Goal: Task Accomplishment & Management: Complete application form

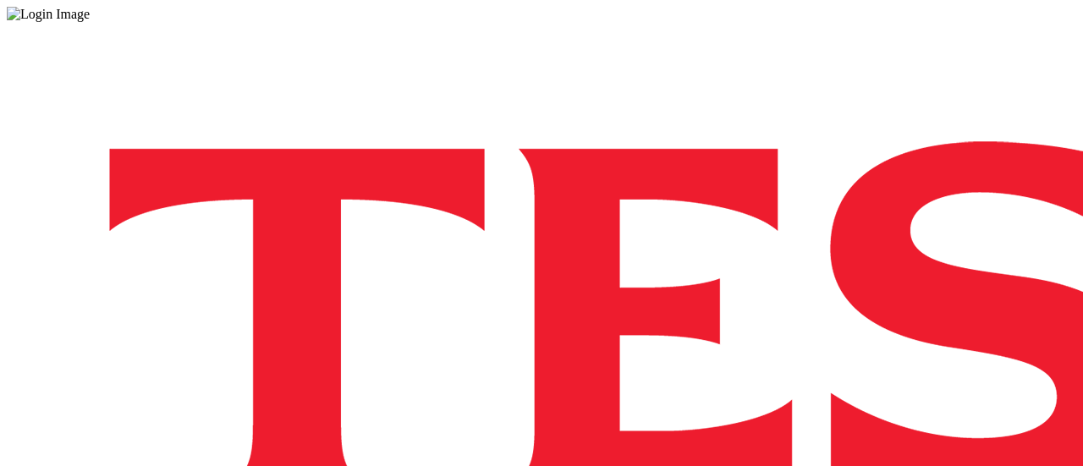
click at [1047, 197] on div "Log in to the Spectra’s dashboard using Tesco’s credentials. If you don’t have …" at bounding box center [541, 442] width 1069 height 841
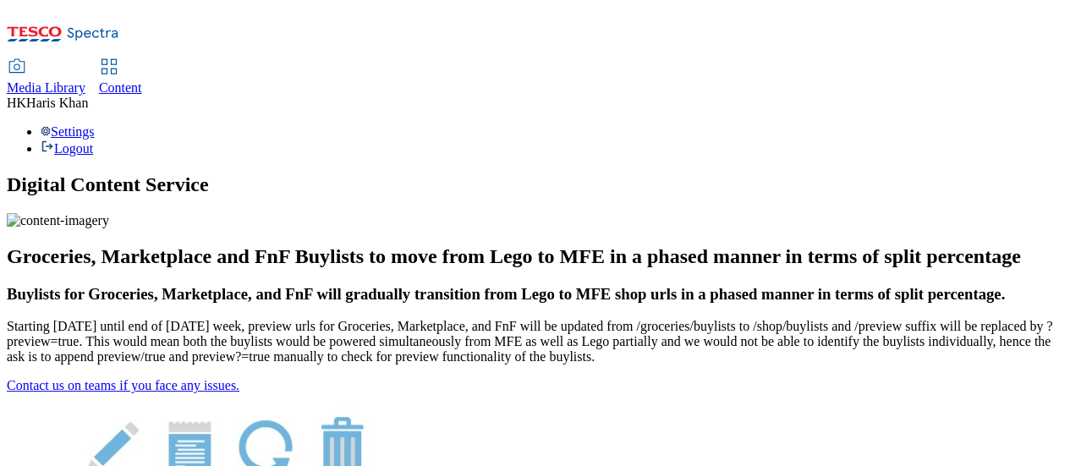
click at [142, 80] on span "Content" at bounding box center [120, 87] width 43 height 14
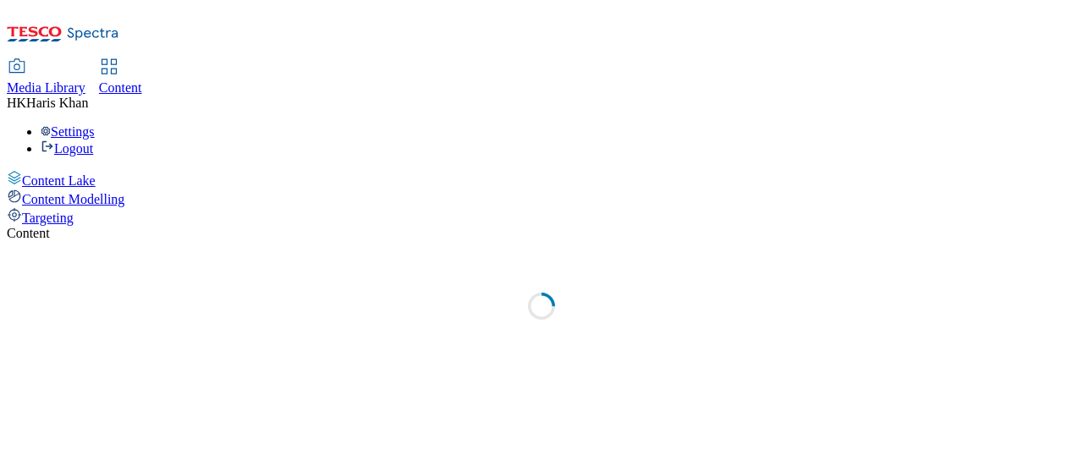
select select "ghs-[GEOGRAPHIC_DATA]"
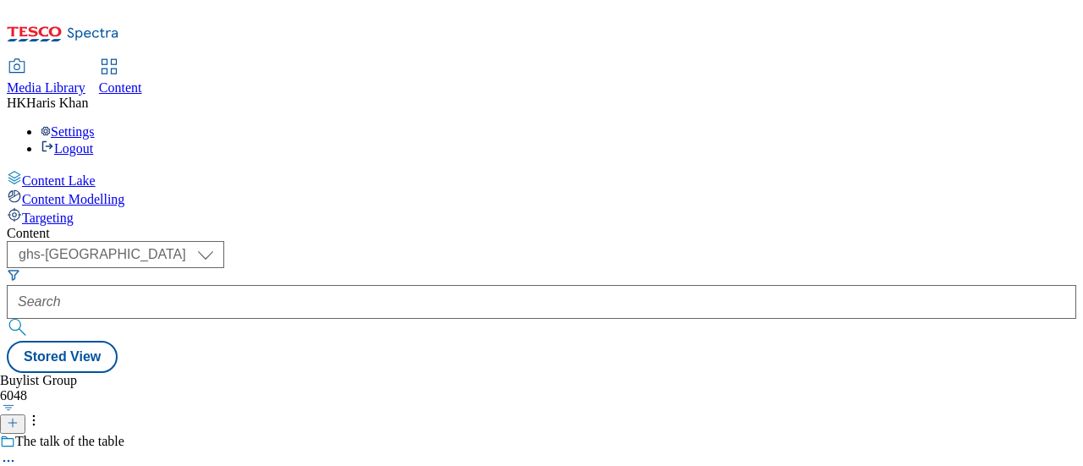
click at [19, 417] on icon at bounding box center [13, 423] width 12 height 12
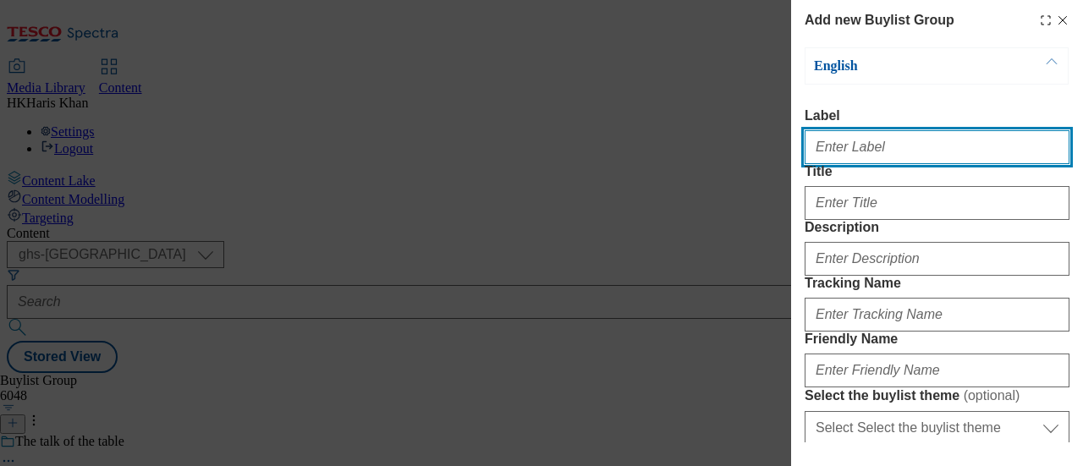
click at [947, 151] on input "Label" at bounding box center [936, 147] width 265 height 34
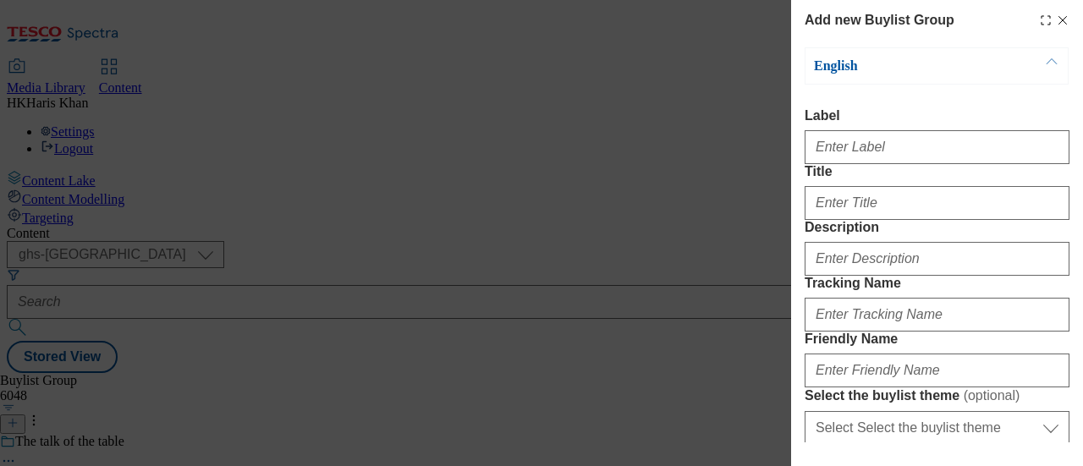
click at [867, 179] on label "Title" at bounding box center [936, 171] width 265 height 15
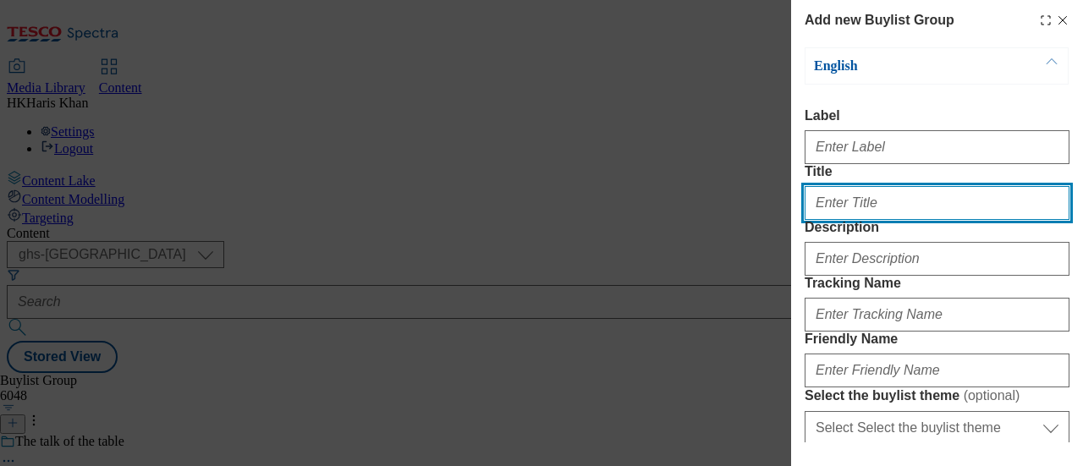
click at [867, 202] on input "Title" at bounding box center [936, 203] width 265 height 34
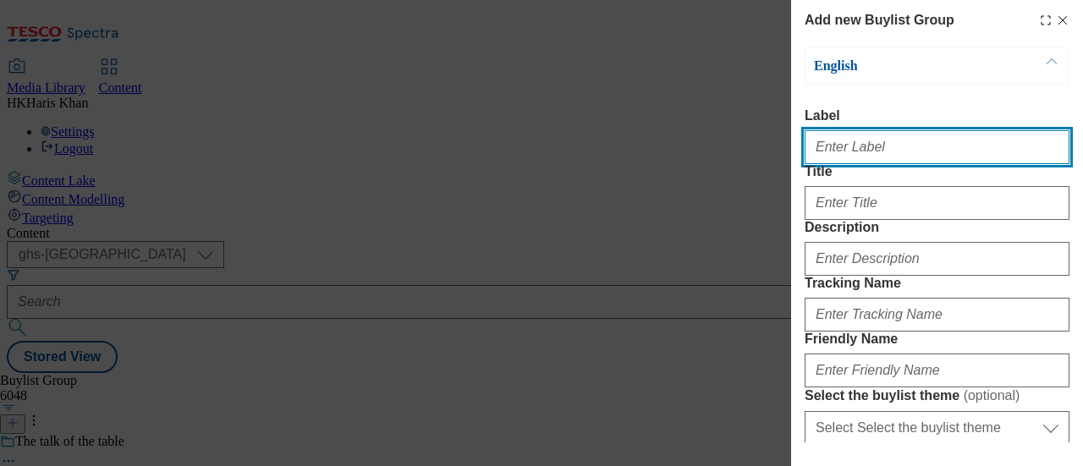
click at [898, 160] on input "Label" at bounding box center [936, 147] width 265 height 34
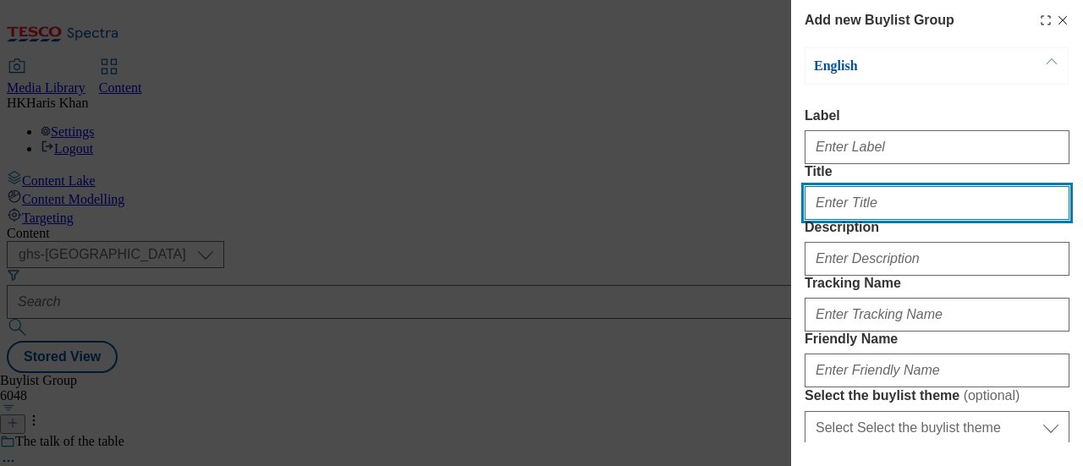
click at [859, 220] on input "Title" at bounding box center [936, 203] width 265 height 34
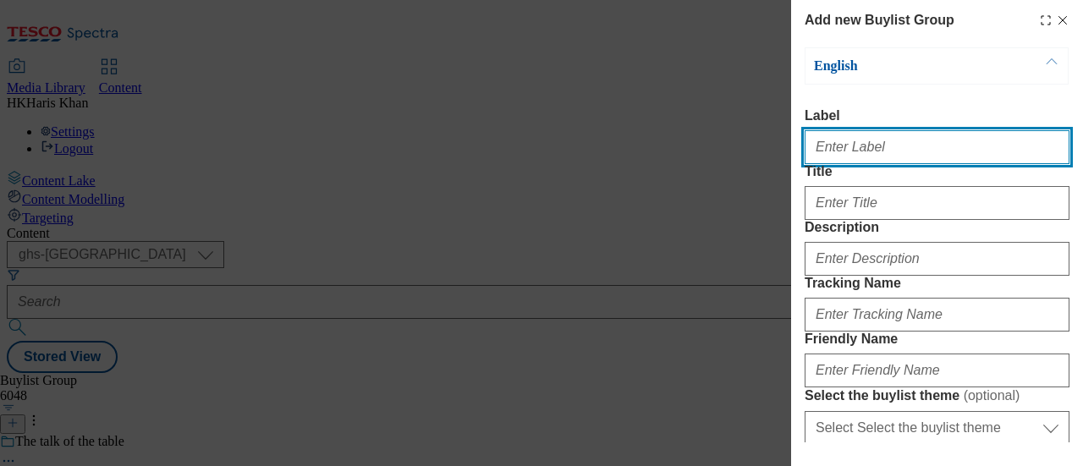
click at [842, 151] on input "Label" at bounding box center [936, 147] width 265 height 34
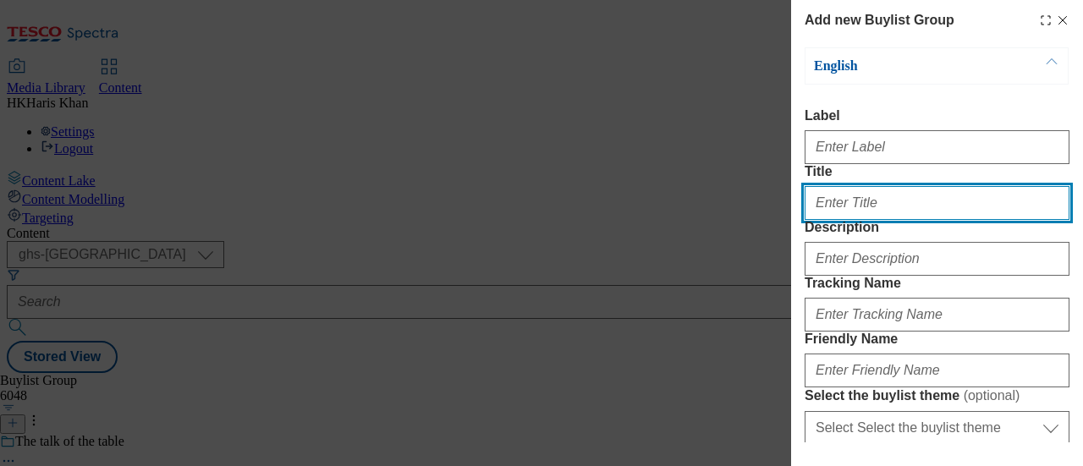
click at [832, 220] on input "Title" at bounding box center [936, 203] width 265 height 34
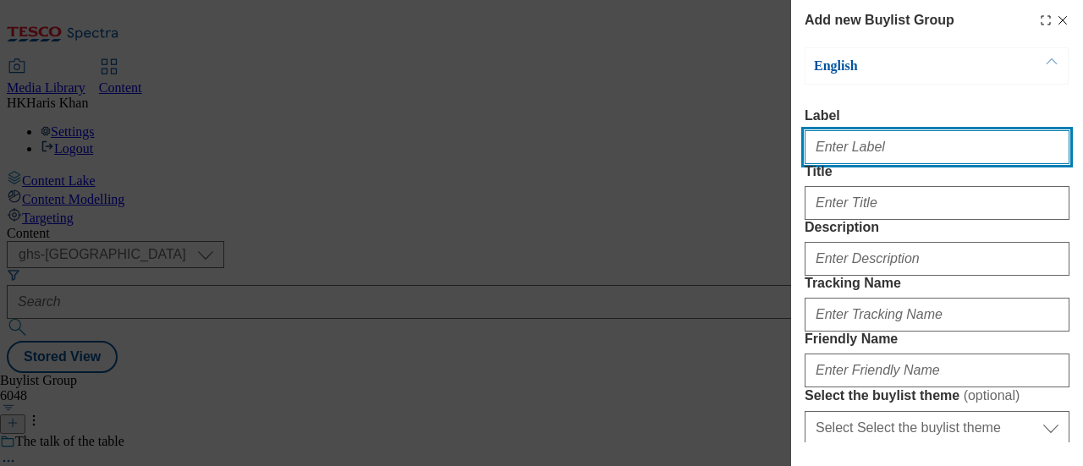
click at [853, 155] on input "Label" at bounding box center [936, 147] width 265 height 34
click at [914, 157] on input "Label" at bounding box center [936, 147] width 265 height 34
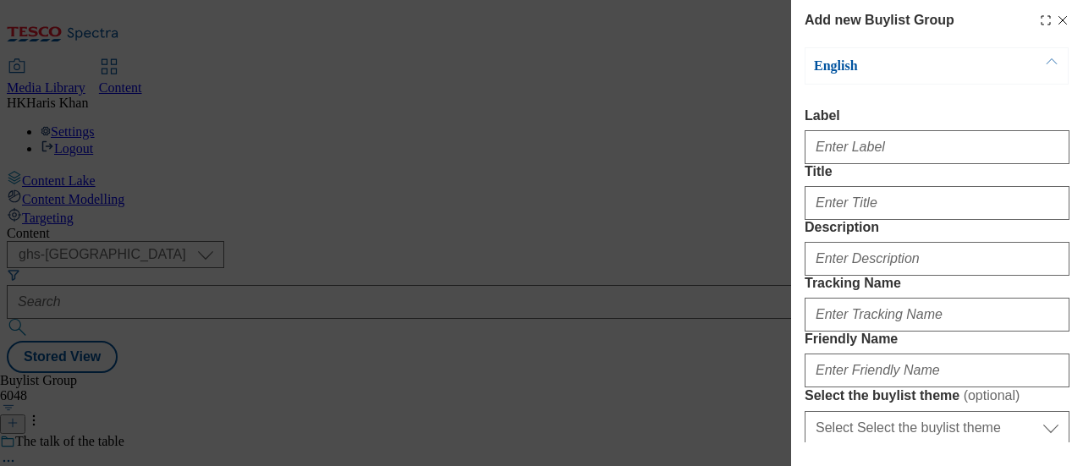
click at [903, 129] on div "Modal" at bounding box center [936, 143] width 265 height 41
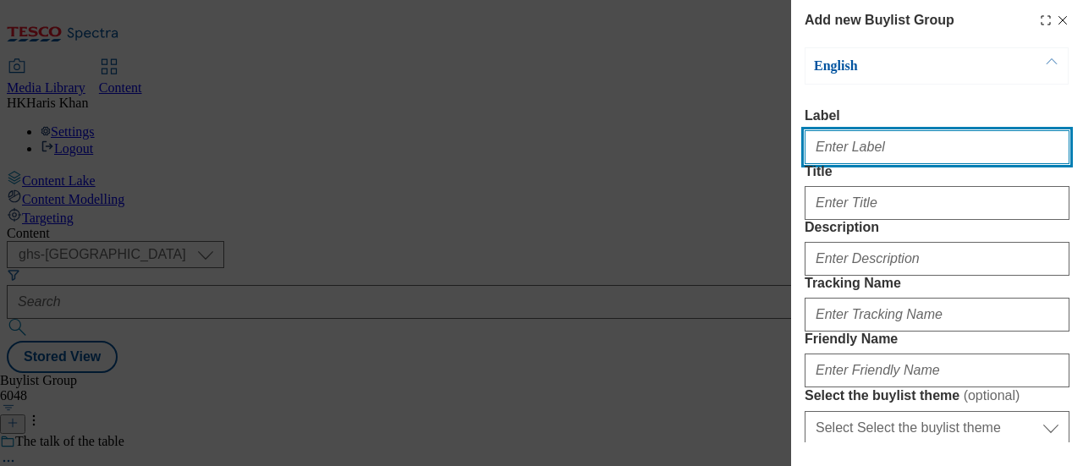
click at [858, 150] on input "Label" at bounding box center [936, 147] width 265 height 34
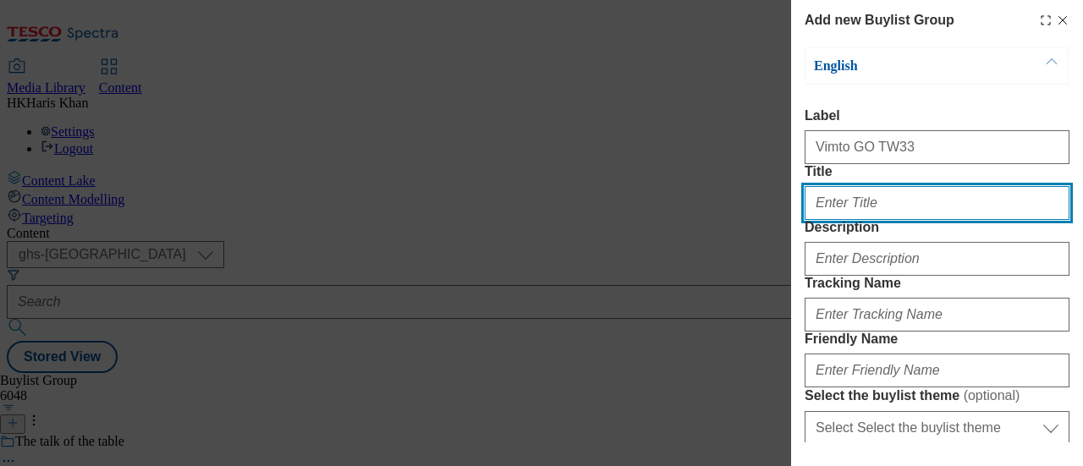
click at [907, 220] on input "Title" at bounding box center [936, 203] width 265 height 34
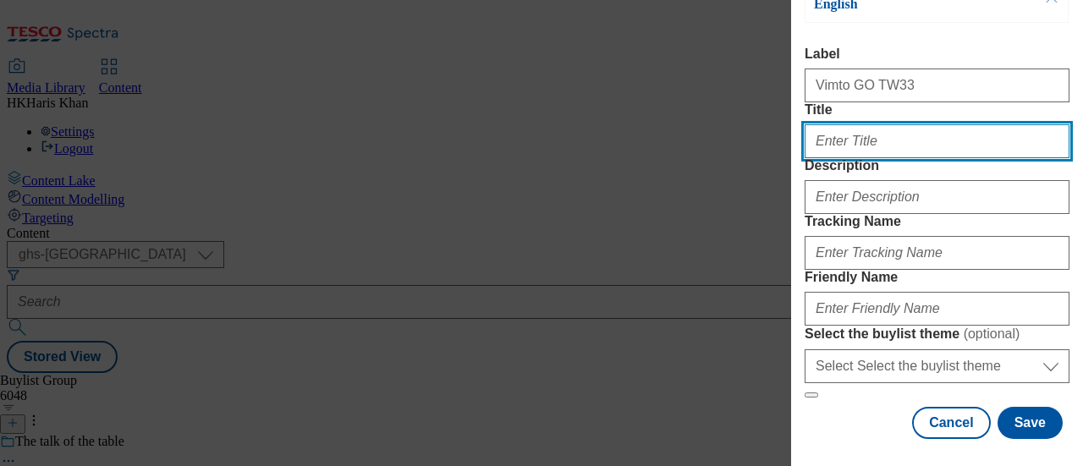
scroll to position [65, 0]
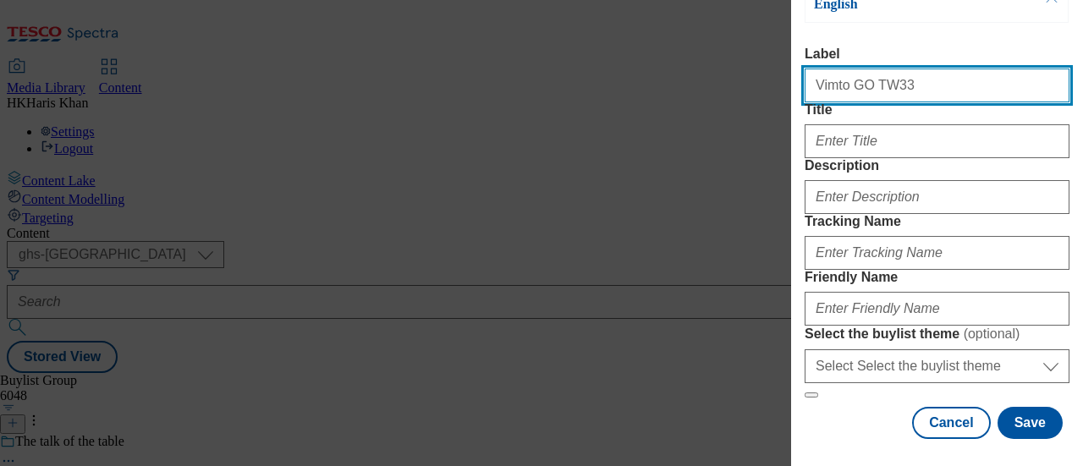
click at [899, 79] on input "Vimto GO TW33" at bounding box center [936, 86] width 265 height 34
type input "Vimto GO TW33/34"
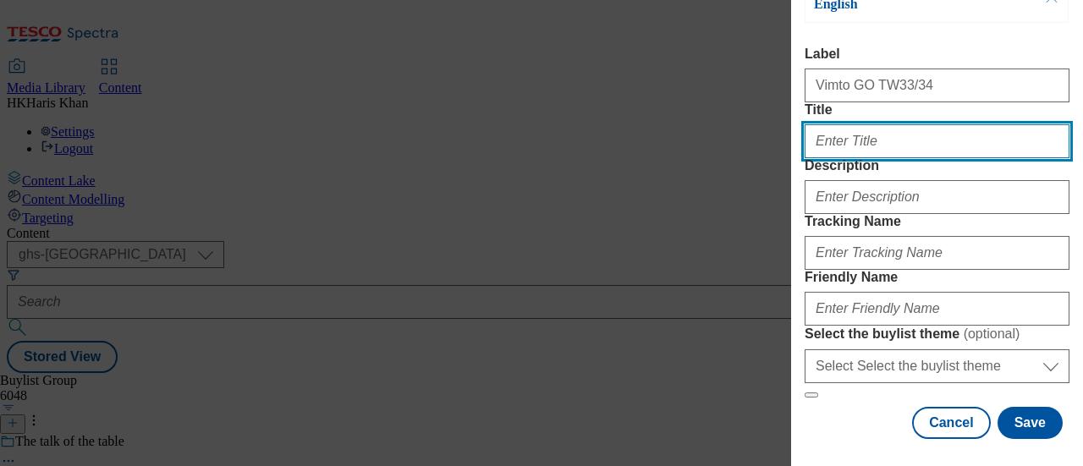
click at [859, 158] on input "Title" at bounding box center [936, 141] width 265 height 34
paste input "Vimto Wonderfuel"
type input "Vimto Wonderfuel"
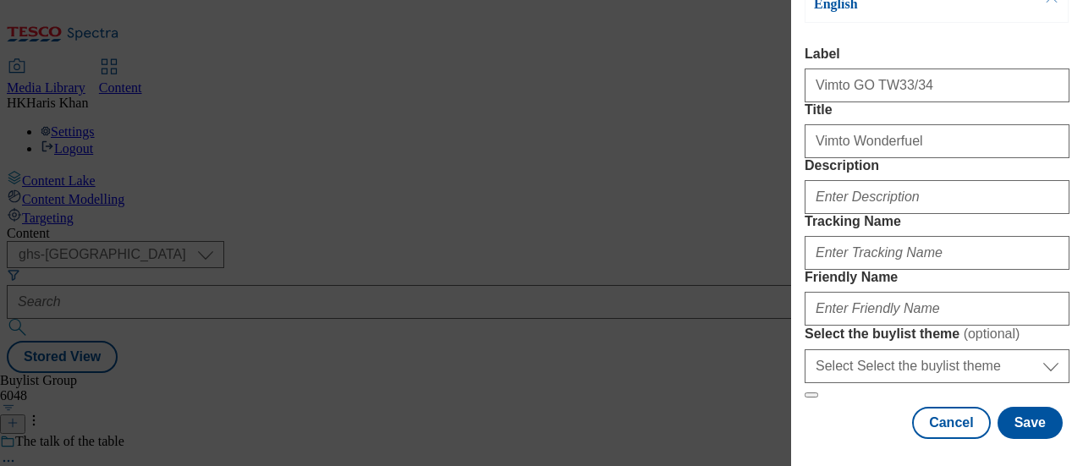
click at [930, 173] on label "Description" at bounding box center [936, 165] width 265 height 15
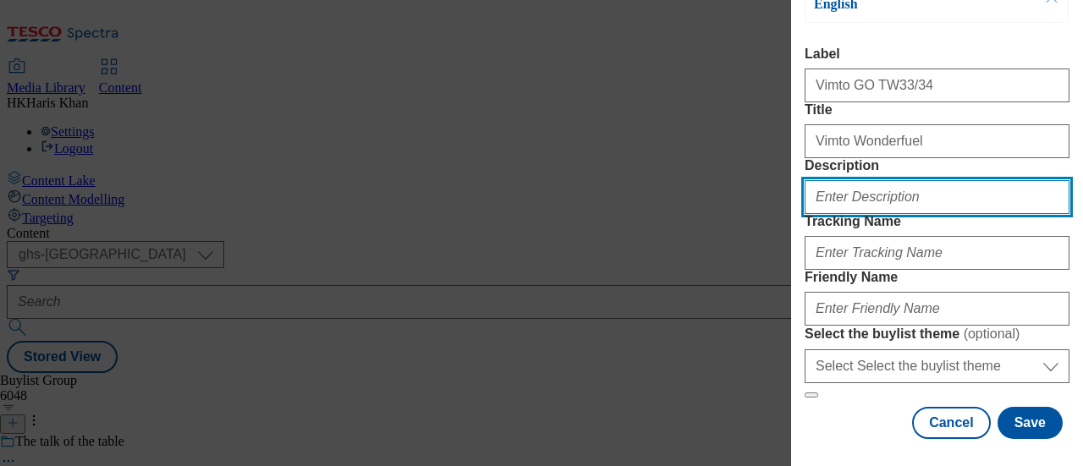
click at [930, 214] on input "Description" at bounding box center [936, 197] width 265 height 34
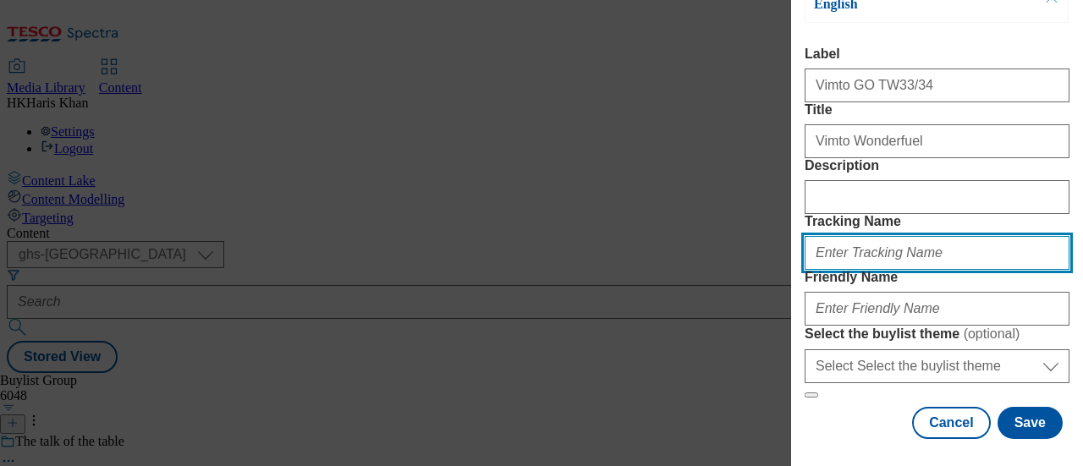
click at [891, 270] on input "Tracking Name" at bounding box center [936, 253] width 265 height 34
type input "vimtogotw33/34"
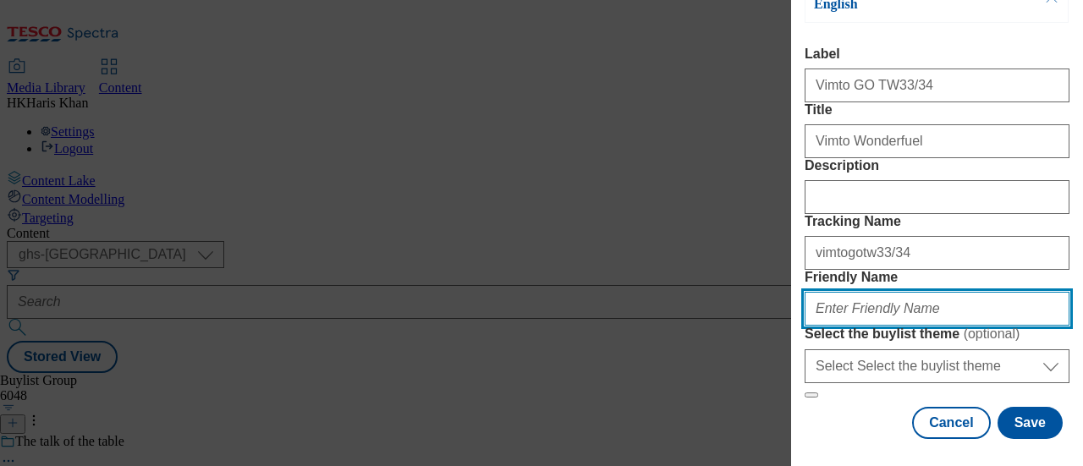
click at [870, 292] on input "Friendly Name" at bounding box center [936, 309] width 265 height 34
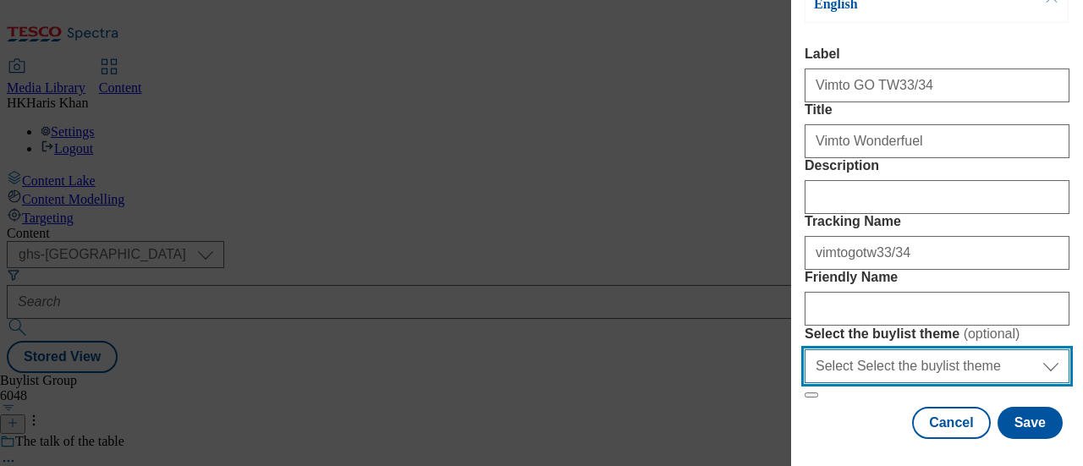
click at [963, 349] on select "Select Select the buylist theme default fandf" at bounding box center [936, 366] width 265 height 34
select select "default"
click at [804, 349] on select "Select Select the buylist theme default fandf" at bounding box center [936, 366] width 265 height 34
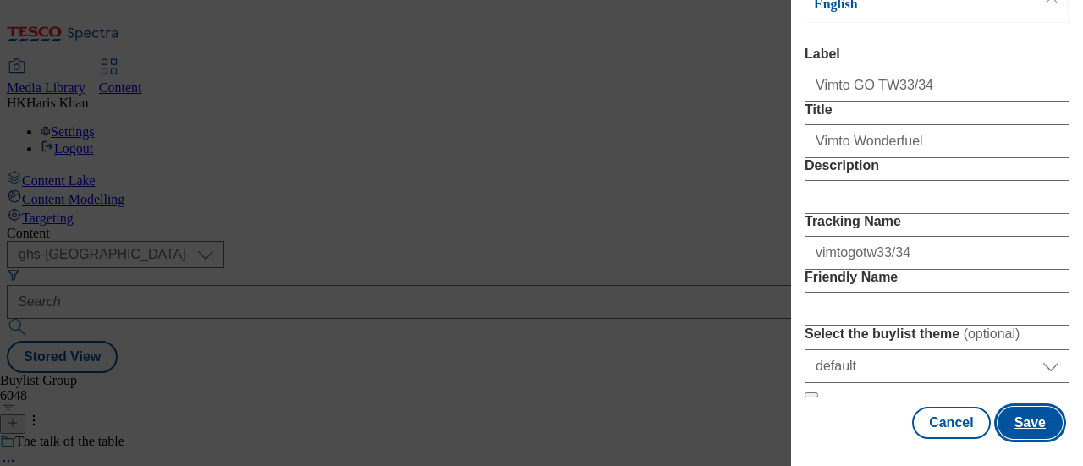
click at [1019, 414] on button "Save" at bounding box center [1029, 423] width 65 height 32
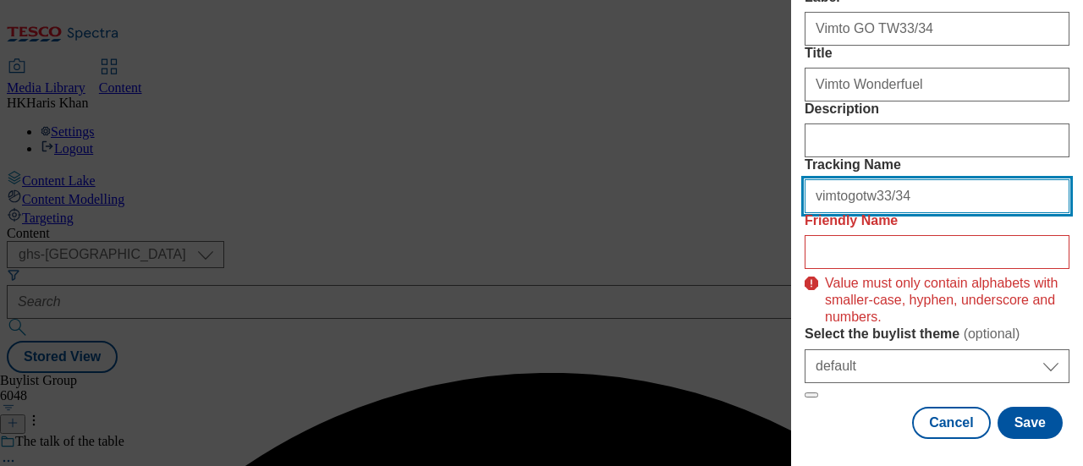
click at [864, 179] on input "vimtogotw33/34" at bounding box center [936, 196] width 265 height 34
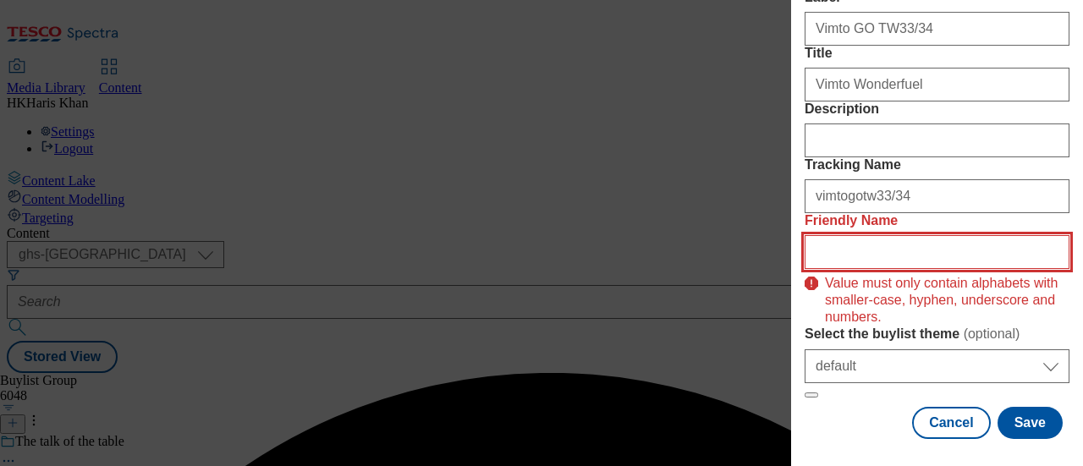
click at [842, 255] on input "Friendly Name" at bounding box center [936, 252] width 265 height 34
paste input "vimtogotw33/34"
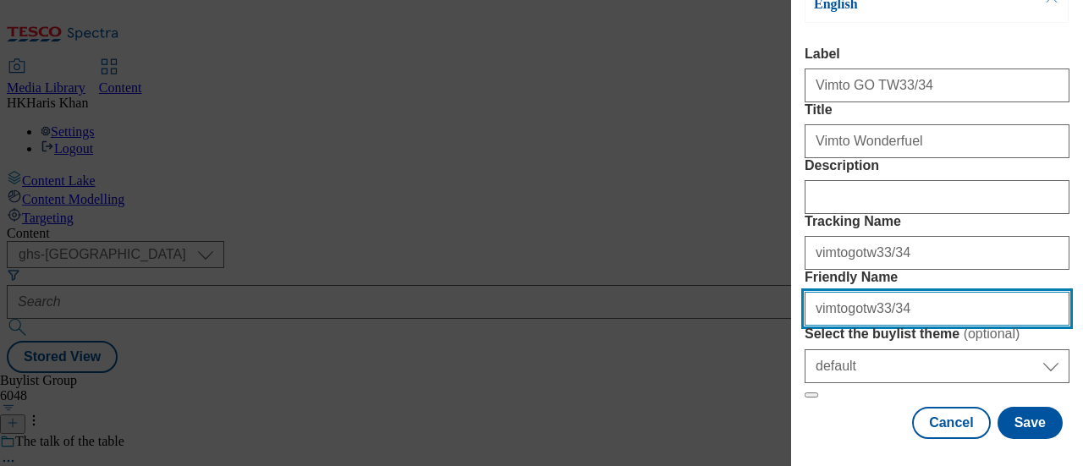
type input "vimtogotw33/34"
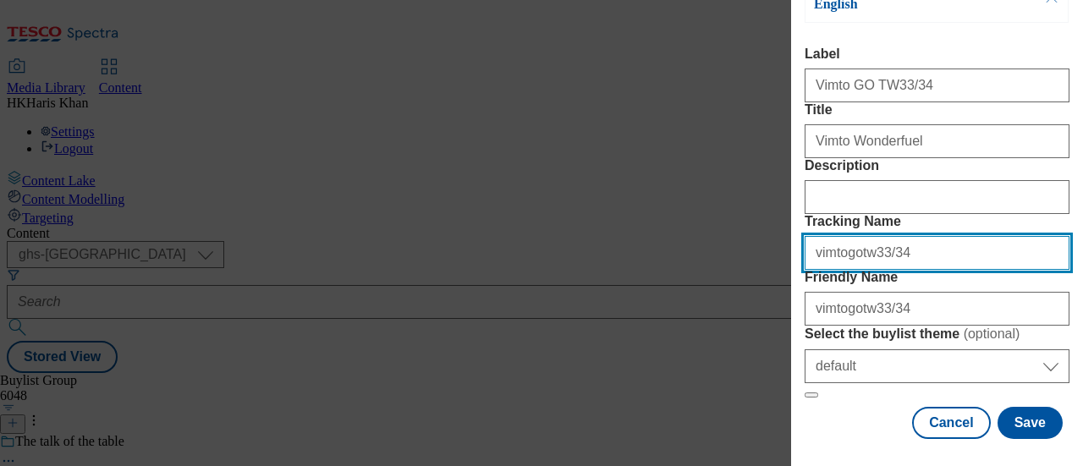
click at [892, 236] on input "vimtogotw33/34" at bounding box center [936, 253] width 265 height 34
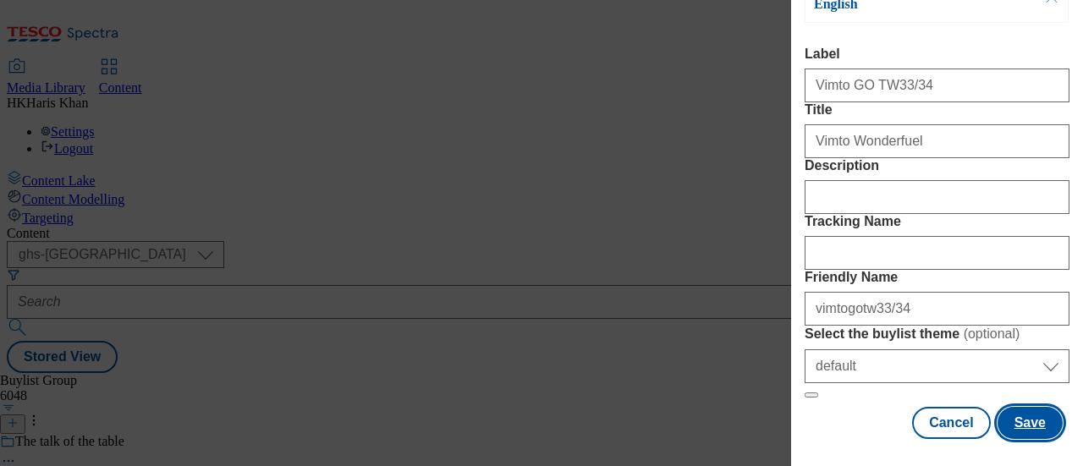
click at [1008, 410] on button "Save" at bounding box center [1029, 423] width 65 height 32
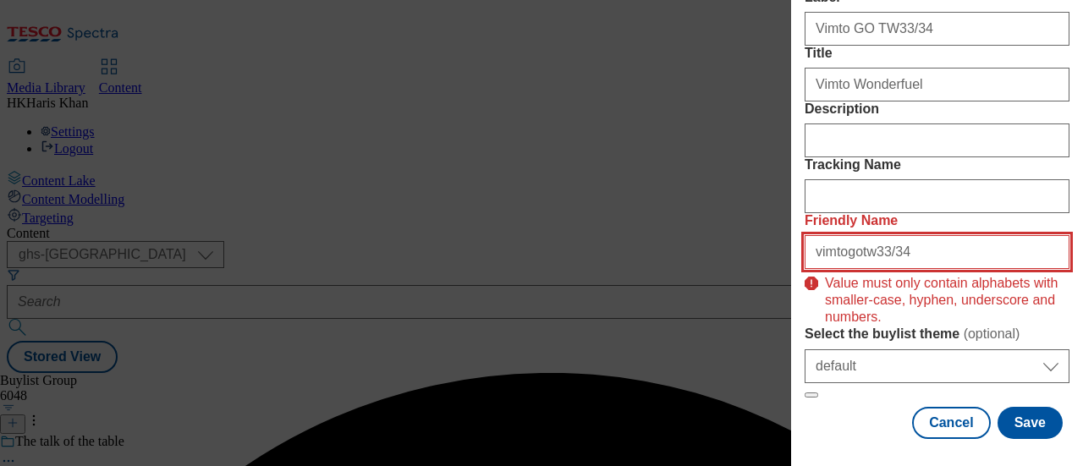
click at [879, 259] on input "vimtogotw33/34" at bounding box center [936, 252] width 265 height 34
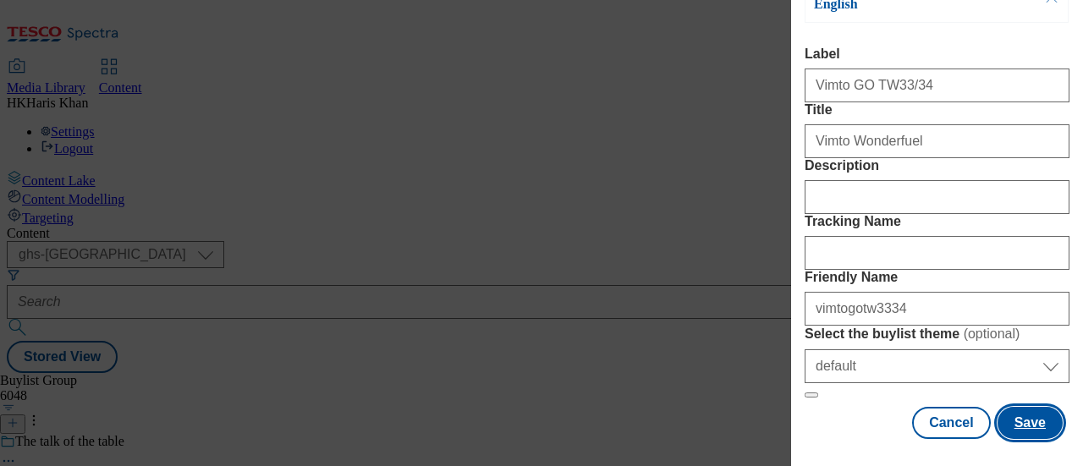
click at [1018, 407] on button "Save" at bounding box center [1029, 423] width 65 height 32
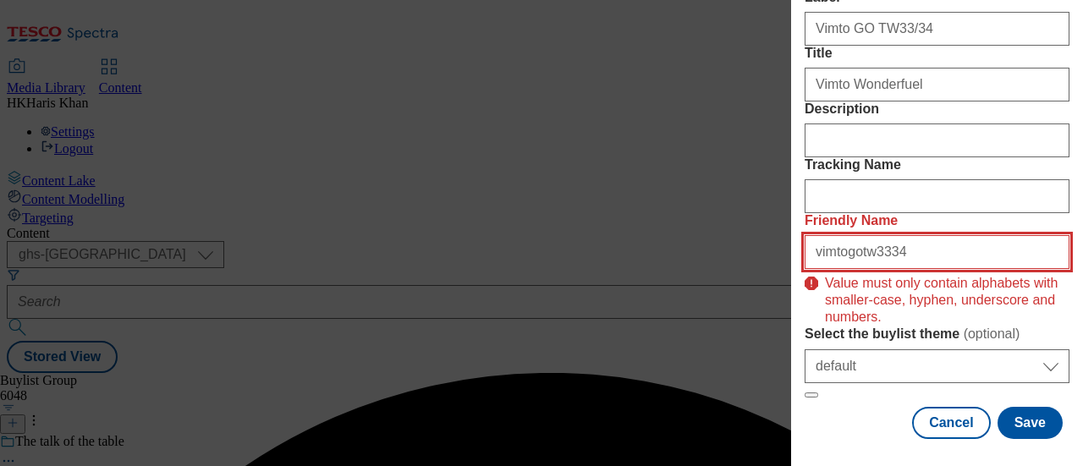
click at [951, 266] on input "vimtogotw3334" at bounding box center [936, 252] width 265 height 34
click at [817, 261] on input "vimtogotw3334" at bounding box center [936, 252] width 265 height 34
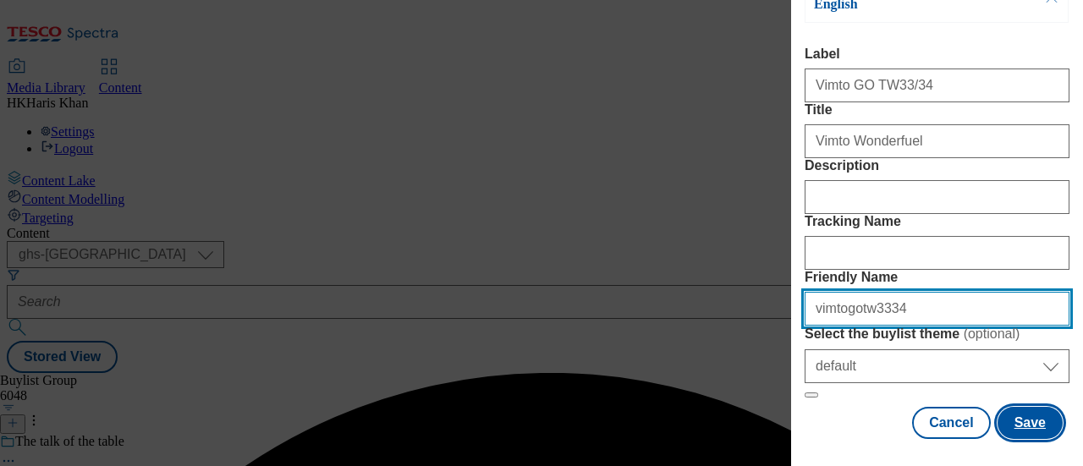
type input "vimtogotw3334"
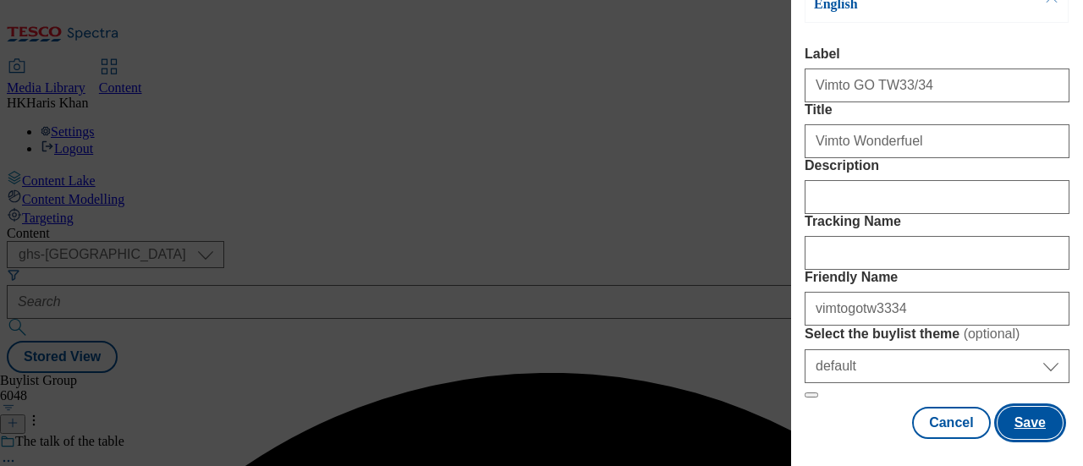
click at [1006, 407] on button "Save" at bounding box center [1029, 423] width 65 height 32
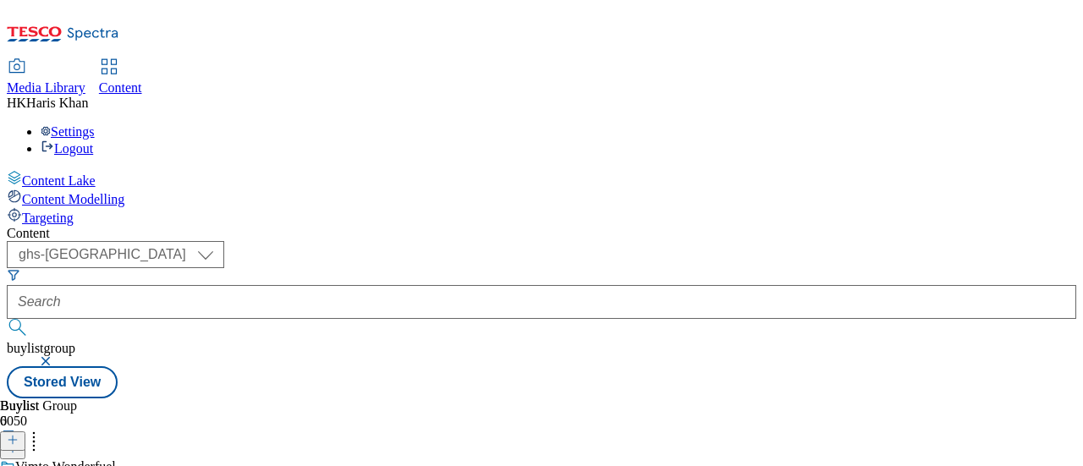
scroll to position [58, 0]
click at [19, 434] on icon at bounding box center [13, 440] width 12 height 12
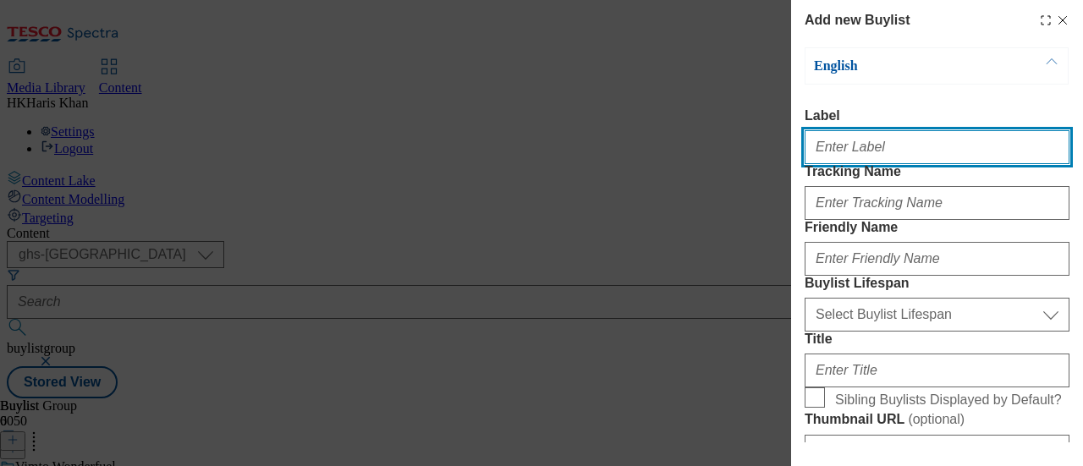
click at [890, 146] on input "Label" at bounding box center [936, 147] width 265 height 34
type input "Vimto GO TW33/34"
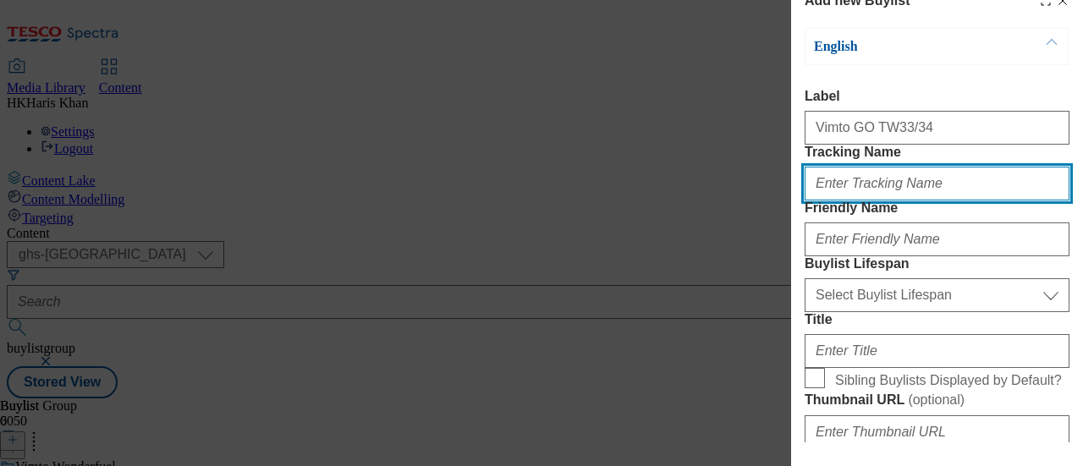
click at [929, 200] on input "Tracking Name" at bounding box center [936, 184] width 265 height 34
type input "vimtogotw33/34"
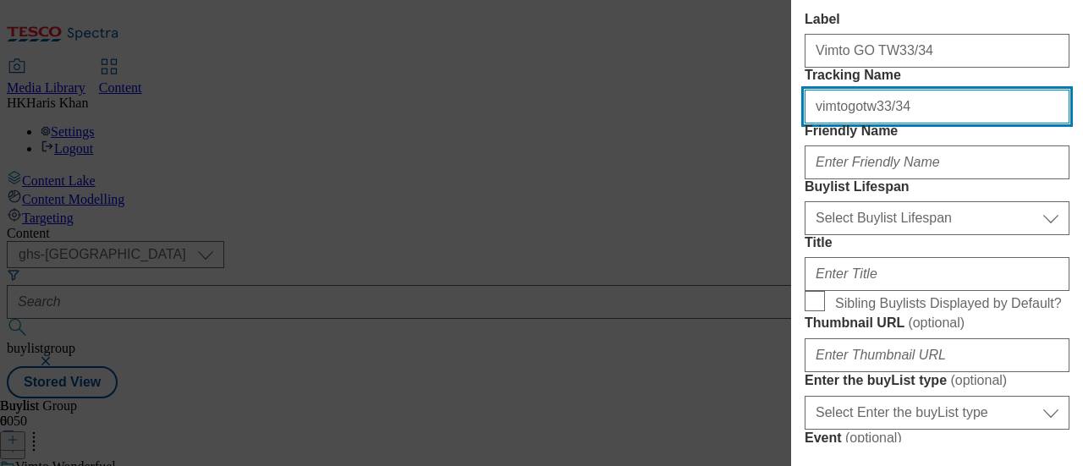
scroll to position [96, 0]
click at [869, 124] on input "vimtogotw33/34" at bounding box center [936, 108] width 265 height 34
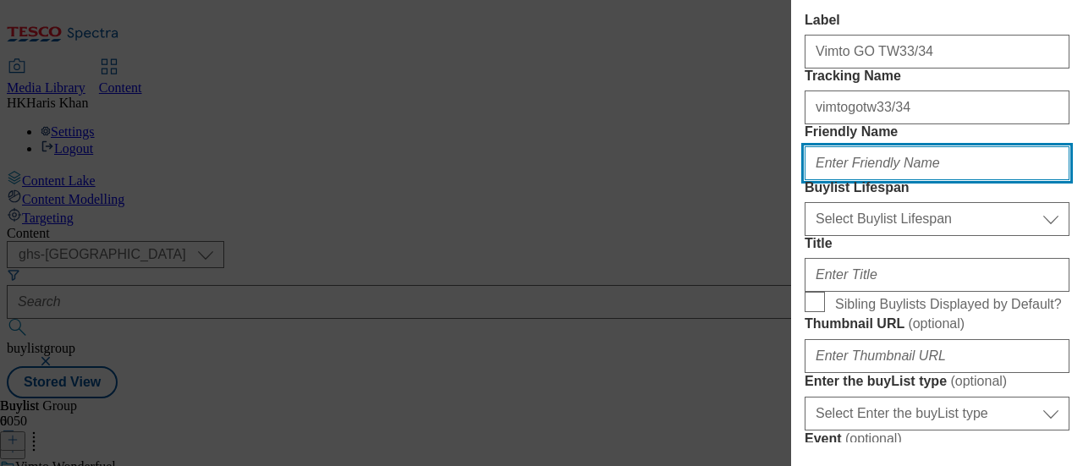
click at [863, 180] on input "Friendly Name" at bounding box center [936, 163] width 265 height 34
paste input "vimtogotw33/34"
type input "vimtogotw33/34"
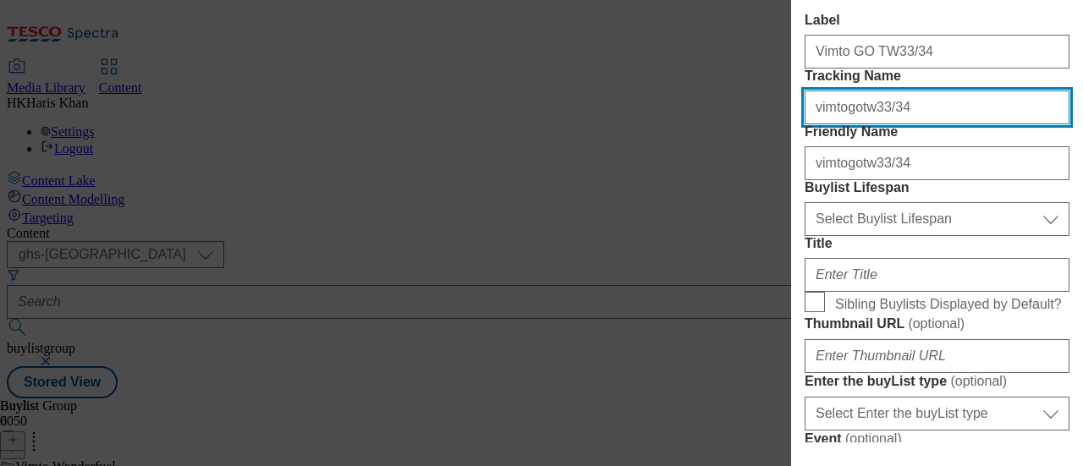
drag, startPoint x: 903, startPoint y: 141, endPoint x: 800, endPoint y: 139, distance: 103.2
click at [800, 139] on div "Add new Buylist English Label Vimto GO TW33/34 Tracking Name vimtogotw33/34 Fri…" at bounding box center [937, 221] width 292 height 442
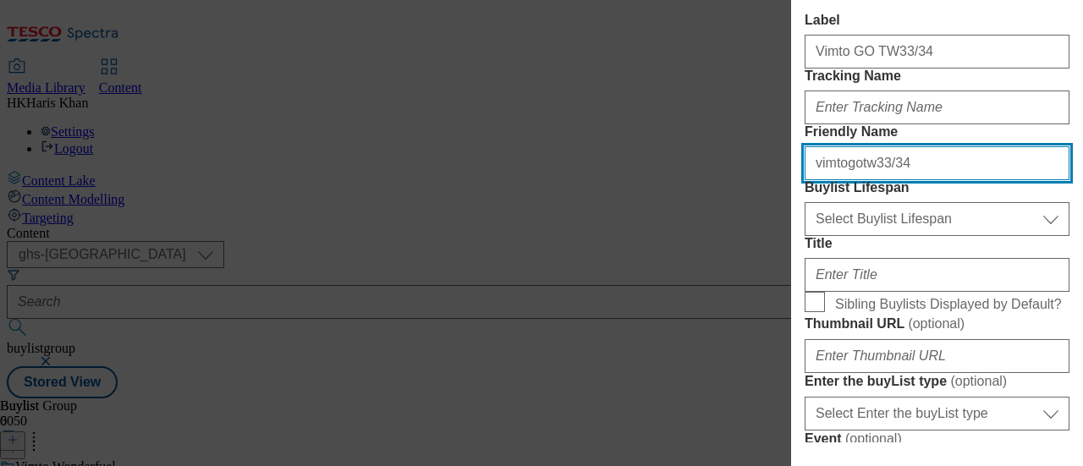
click at [814, 180] on input "vimtogotw33/34" at bounding box center [936, 163] width 265 height 34
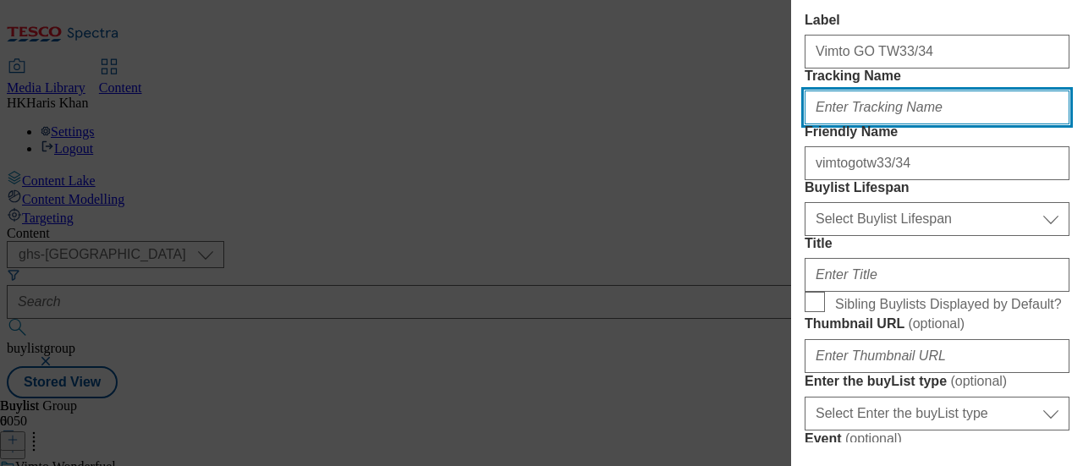
click at [853, 124] on input "Tracking Name" at bounding box center [936, 108] width 265 height 34
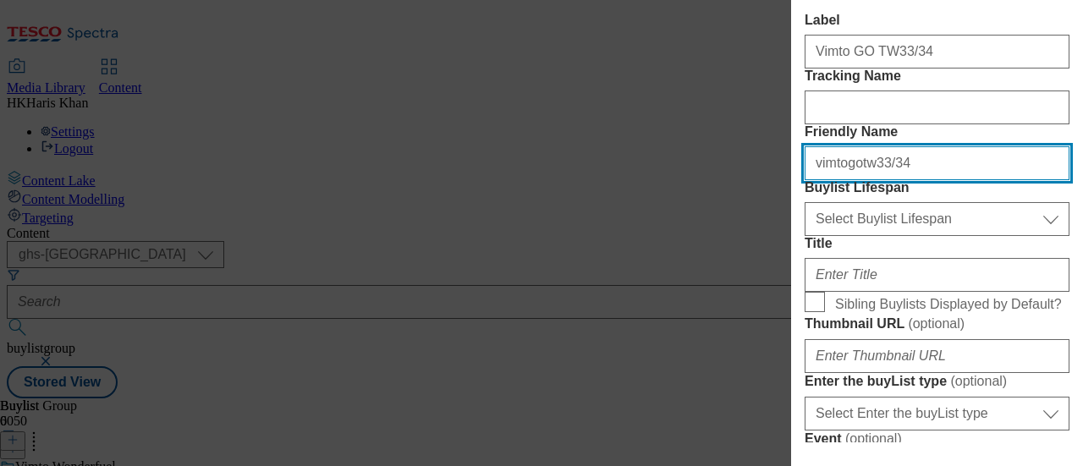
click at [880, 180] on input "vimtogotw33/34" at bounding box center [936, 163] width 265 height 34
click at [903, 180] on input "vimtogotw3334" at bounding box center [936, 163] width 265 height 34
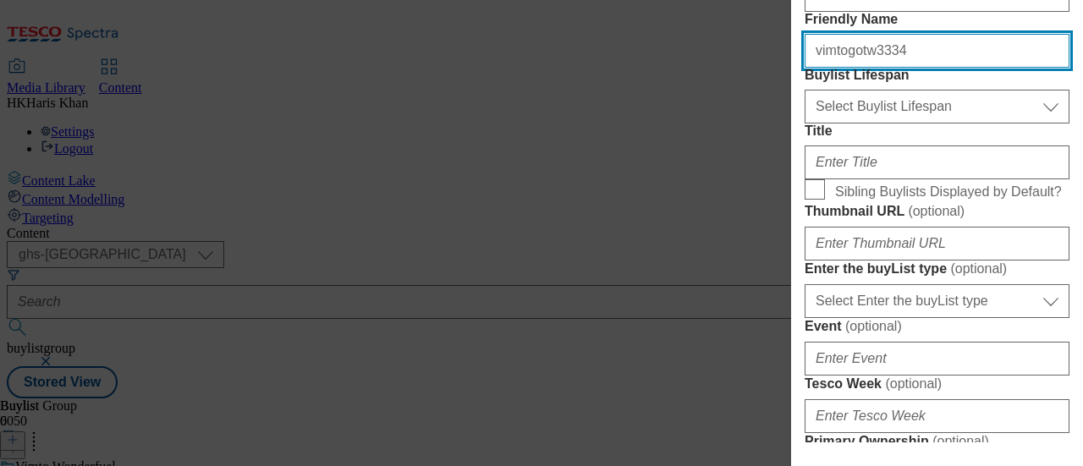
scroll to position [209, 0]
type input "vimtogotw3334"
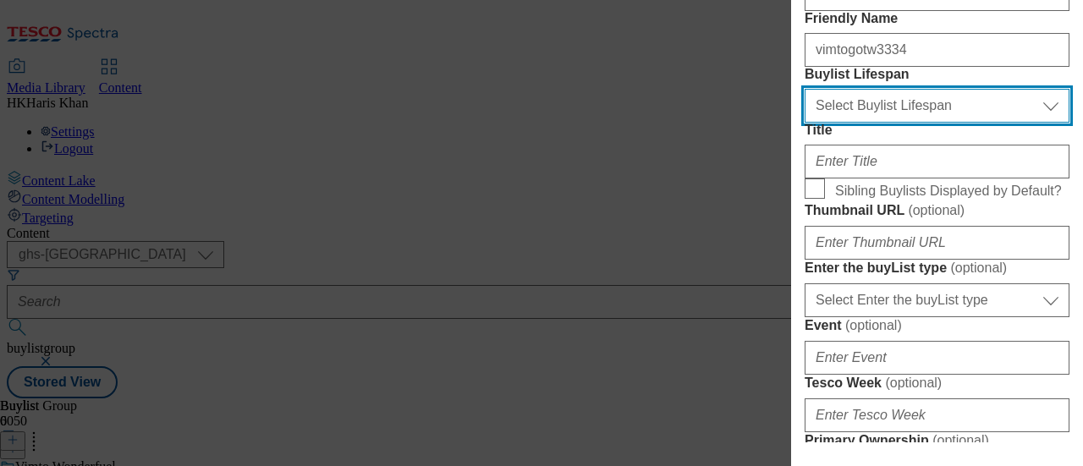
click at [971, 123] on select "Select Buylist Lifespan evergreen seasonal tactical" at bounding box center [936, 106] width 265 height 34
select select "evergreen"
click at [804, 123] on select "Select Buylist Lifespan evergreen seasonal tactical" at bounding box center [936, 106] width 265 height 34
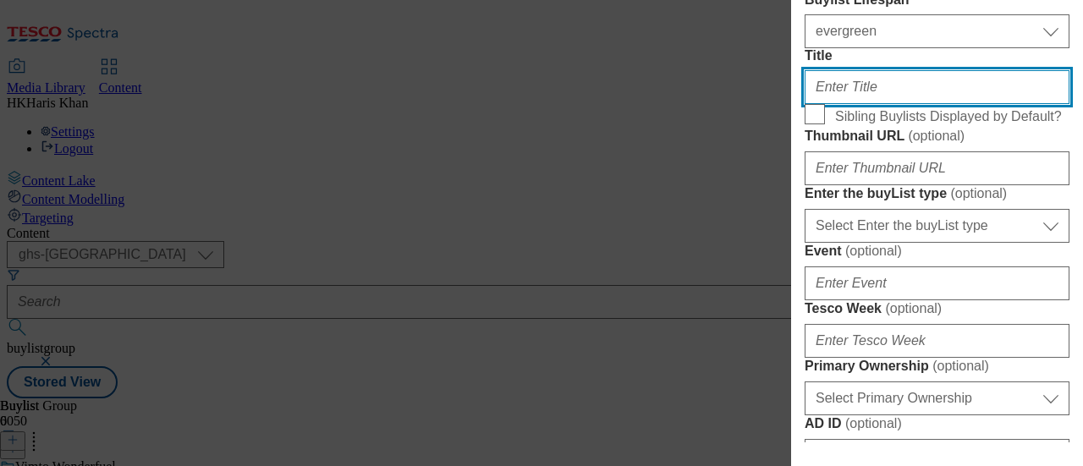
click at [900, 104] on input "Title" at bounding box center [936, 87] width 265 height 34
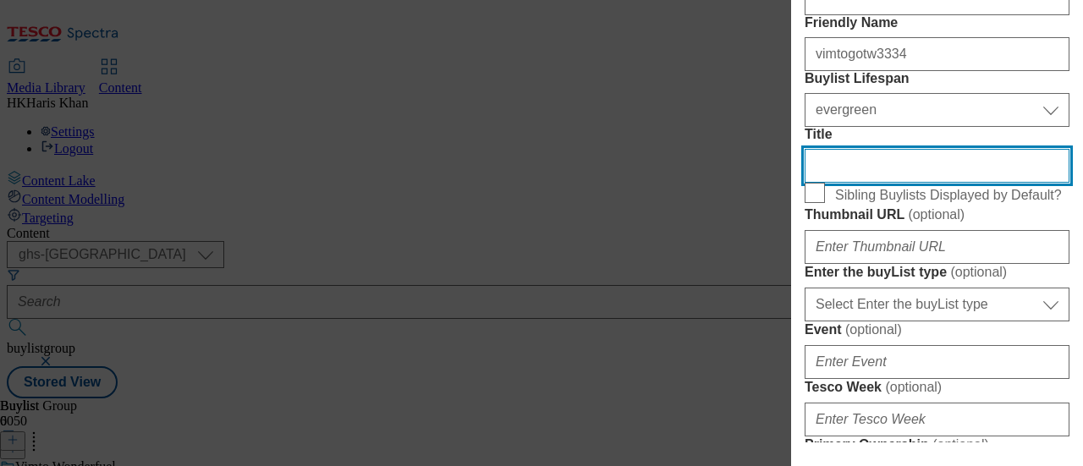
scroll to position [211, 0]
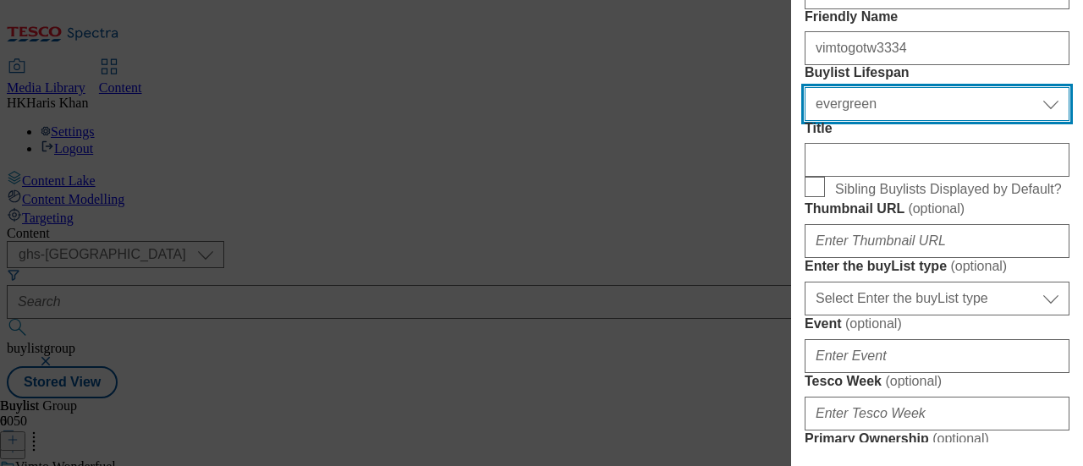
click at [1001, 121] on select "Select Buylist Lifespan evergreen seasonal tactical" at bounding box center [936, 104] width 265 height 34
click at [804, 121] on select "Select Buylist Lifespan evergreen seasonal tactical" at bounding box center [936, 104] width 265 height 34
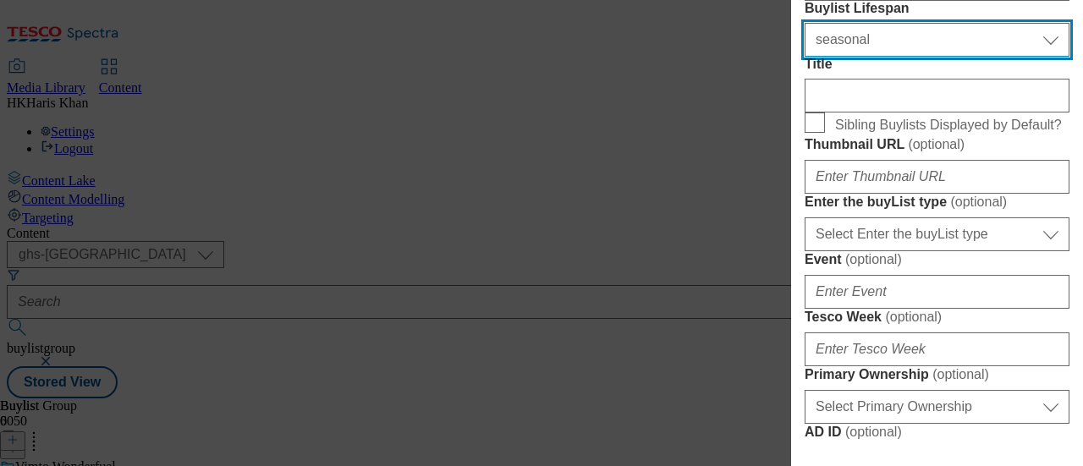
scroll to position [275, 0]
click at [1019, 57] on select "Select Buylist Lifespan evergreen seasonal tactical" at bounding box center [936, 40] width 265 height 34
click at [804, 57] on select "Select Buylist Lifespan evergreen seasonal tactical" at bounding box center [936, 40] width 265 height 34
click at [1000, 57] on select "Select Buylist Lifespan evergreen seasonal tactical" at bounding box center [936, 40] width 265 height 34
click at [804, 57] on select "Select Buylist Lifespan evergreen seasonal tactical" at bounding box center [936, 40] width 265 height 34
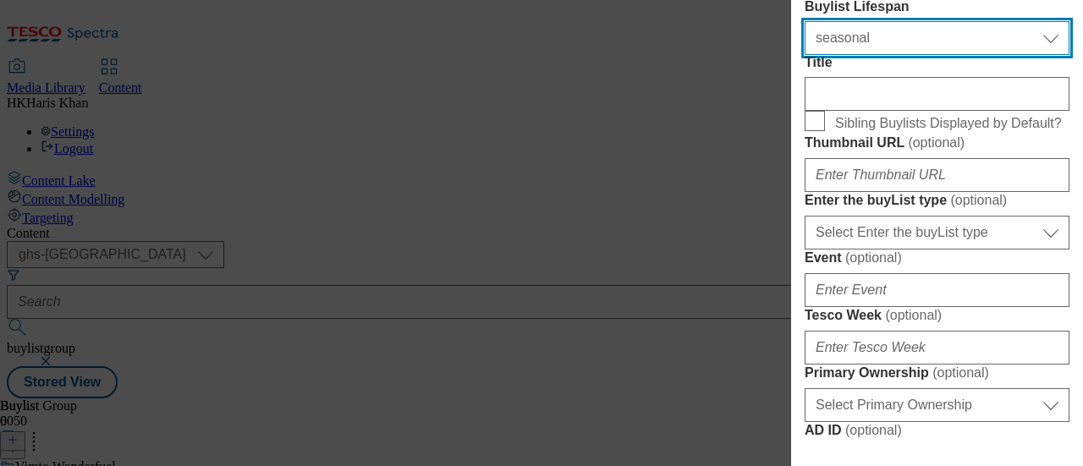
scroll to position [190, 0]
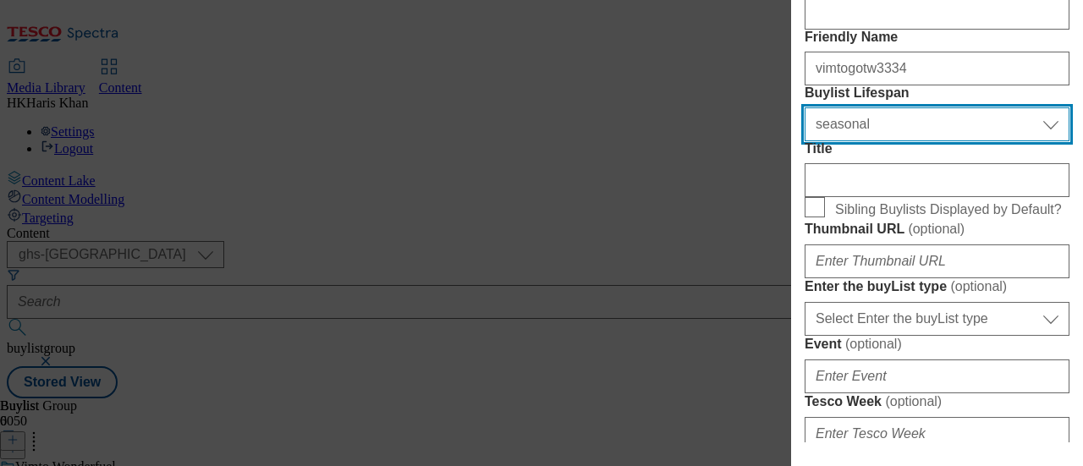
click at [990, 141] on select "Select Buylist Lifespan evergreen seasonal tactical" at bounding box center [936, 124] width 265 height 34
select select "evergreen"
click at [804, 141] on select "Select Buylist Lifespan evergreen seasonal tactical" at bounding box center [936, 124] width 265 height 34
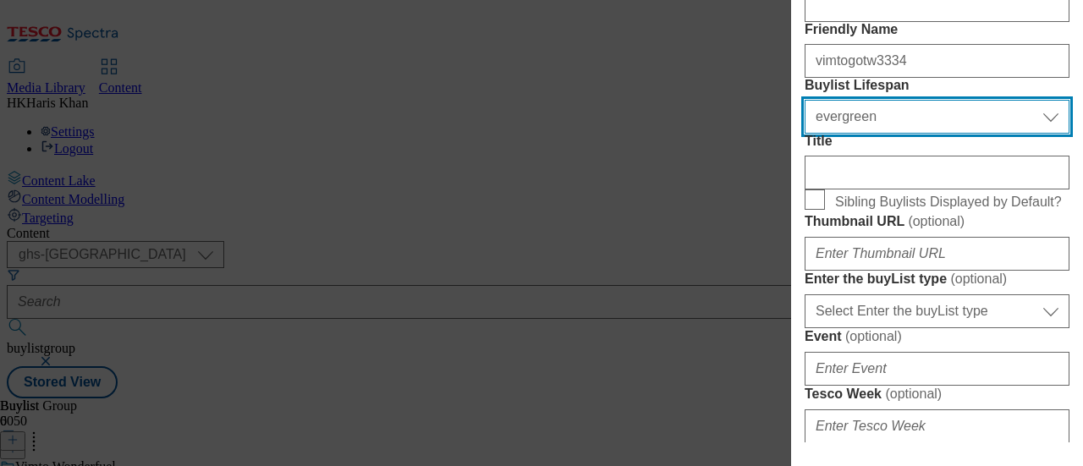
scroll to position [201, 0]
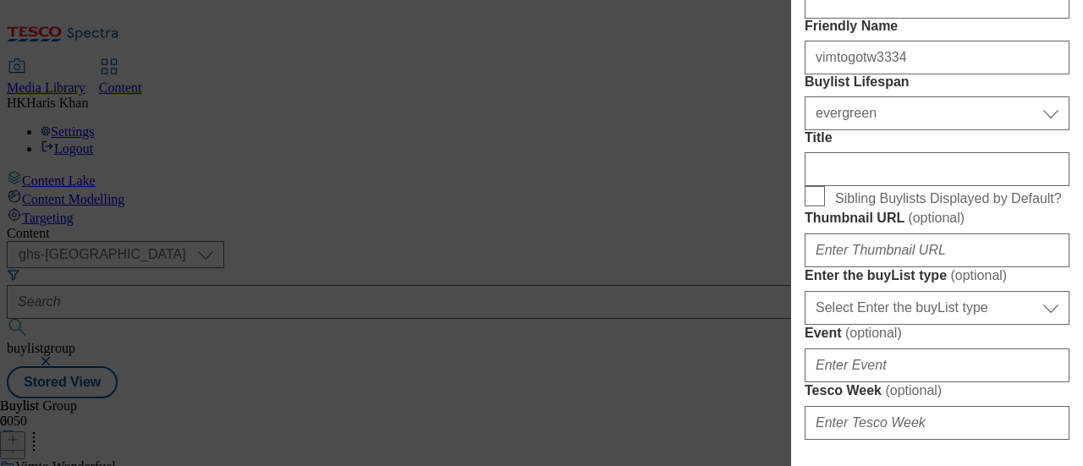
click at [920, 186] on div "Title" at bounding box center [936, 158] width 265 height 56
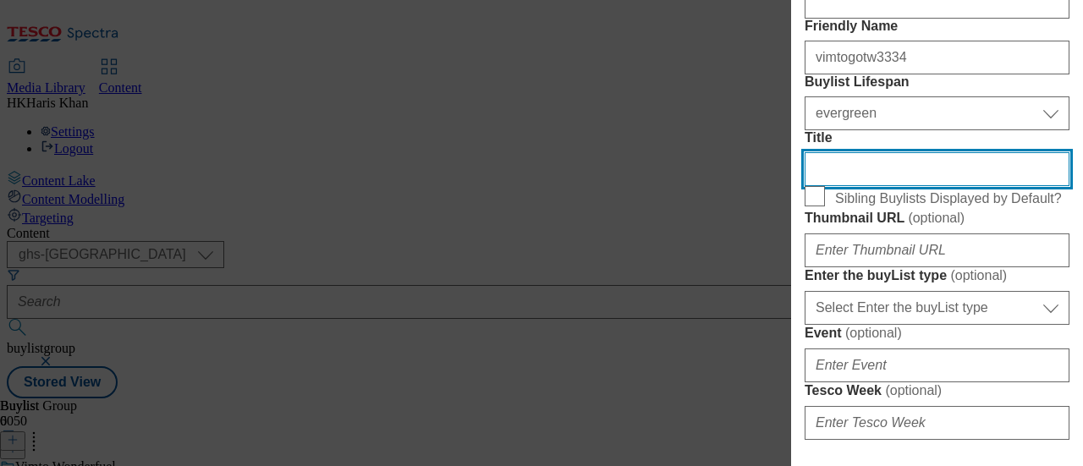
click at [853, 186] on input "Title" at bounding box center [936, 169] width 265 height 34
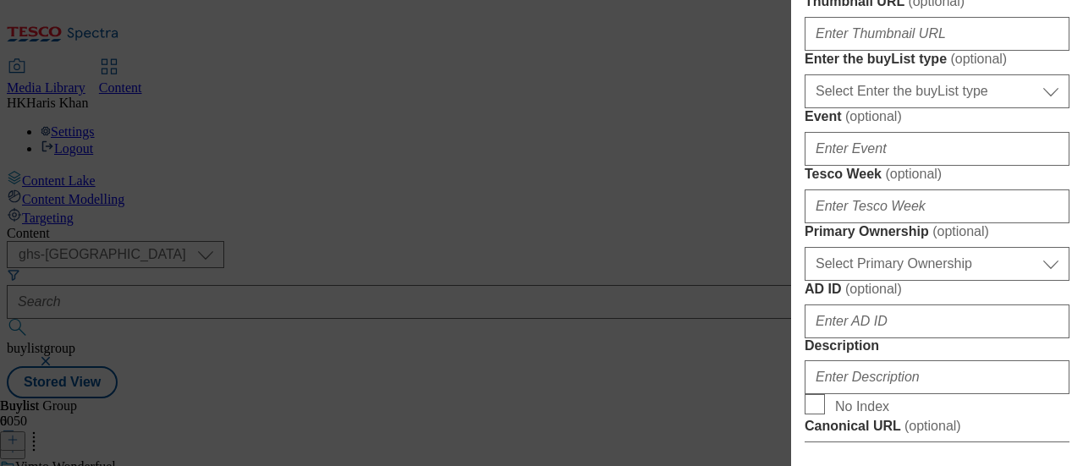
scroll to position [530, 0]
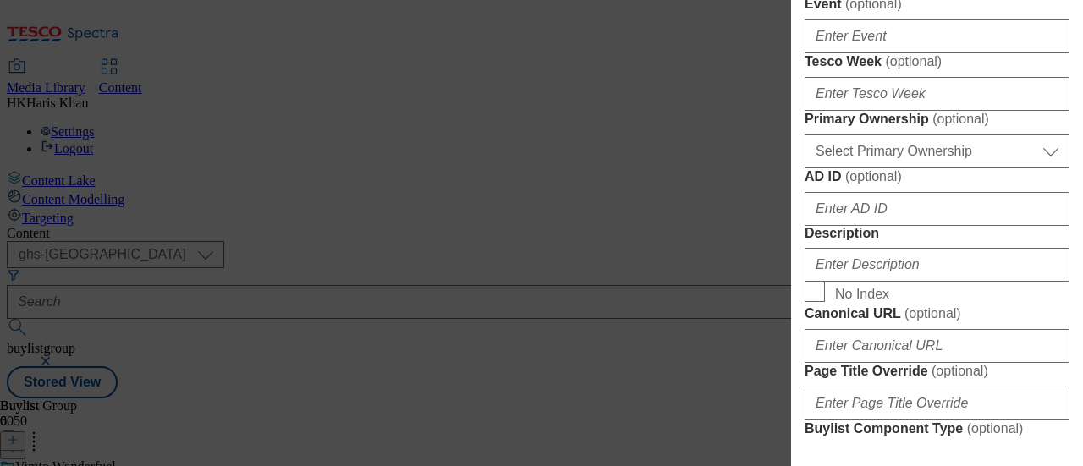
click at [931, 118] on form "Label Vimto GO TW33/34 Tracking Name Friendly Name vimtogotw3334 Buylist Lifesp…" at bounding box center [936, 172] width 265 height 1188
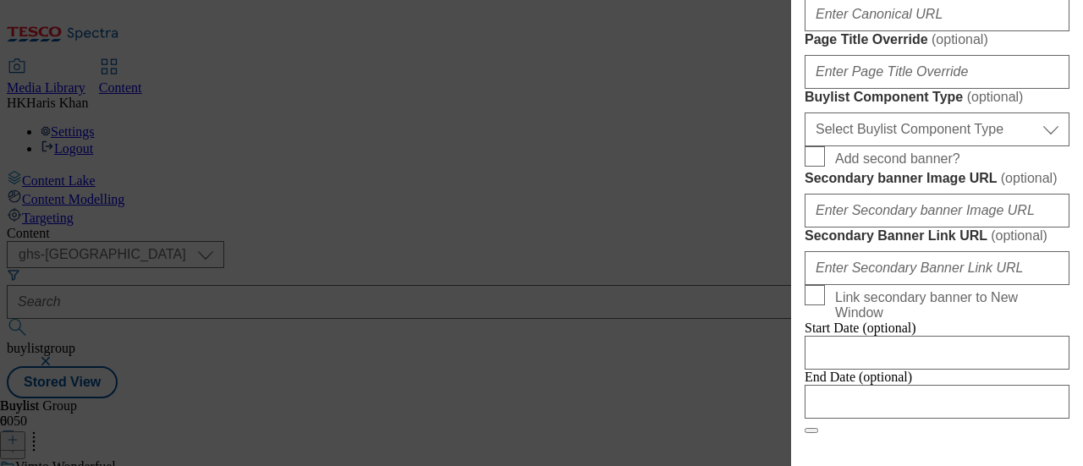
scroll to position [931, 0]
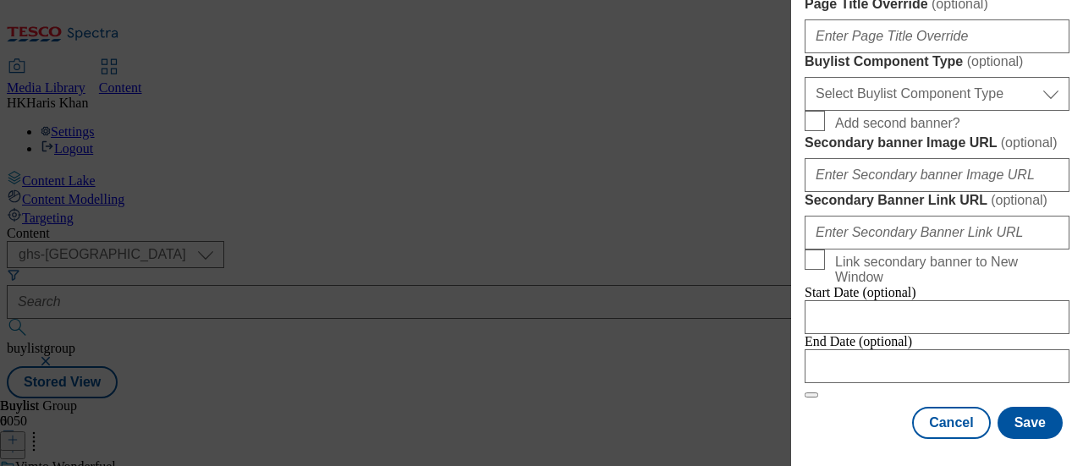
click at [1002, 407] on button "Save" at bounding box center [1029, 423] width 65 height 32
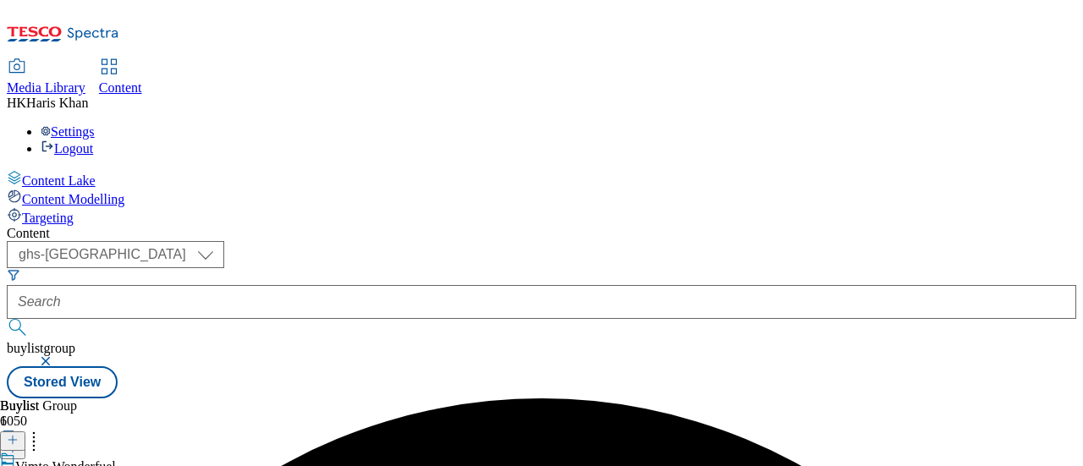
scroll to position [7, 0]
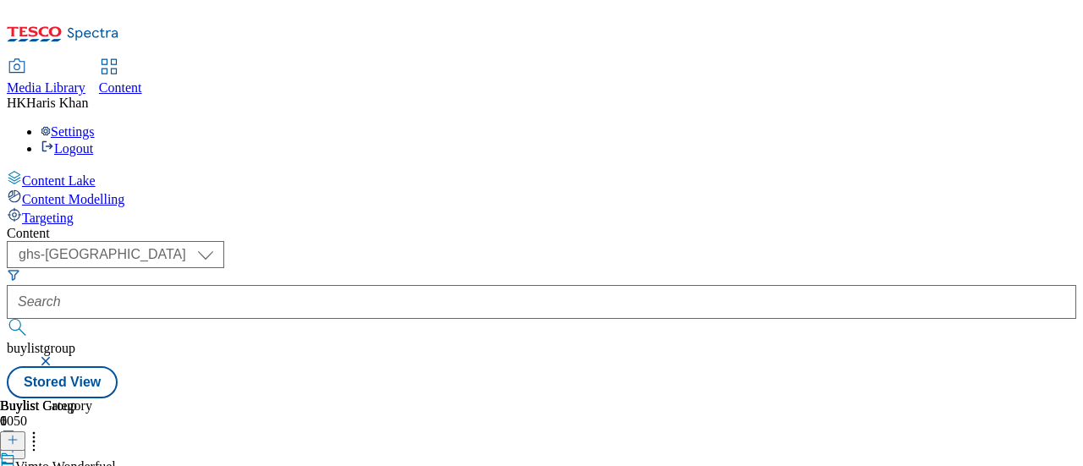
scroll to position [0, 105]
click at [19, 434] on icon at bounding box center [13, 440] width 12 height 12
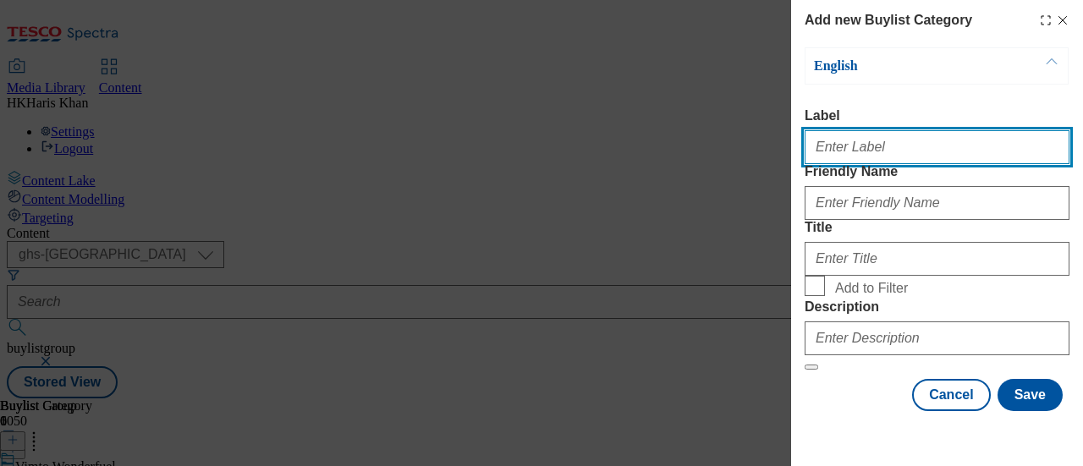
click at [952, 135] on input "Label" at bounding box center [936, 147] width 265 height 34
type input "Vimto GO TW33/34"
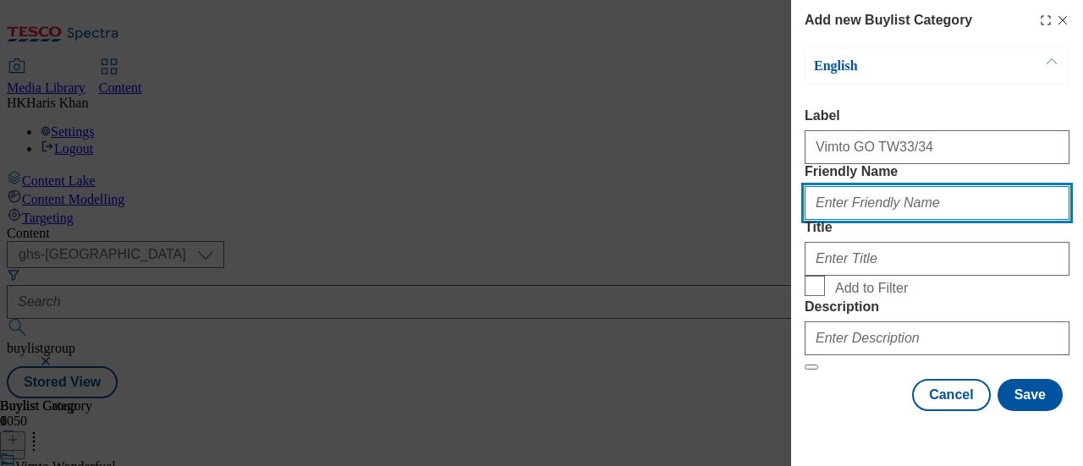
click at [910, 220] on input "Friendly Name" at bounding box center [936, 203] width 265 height 34
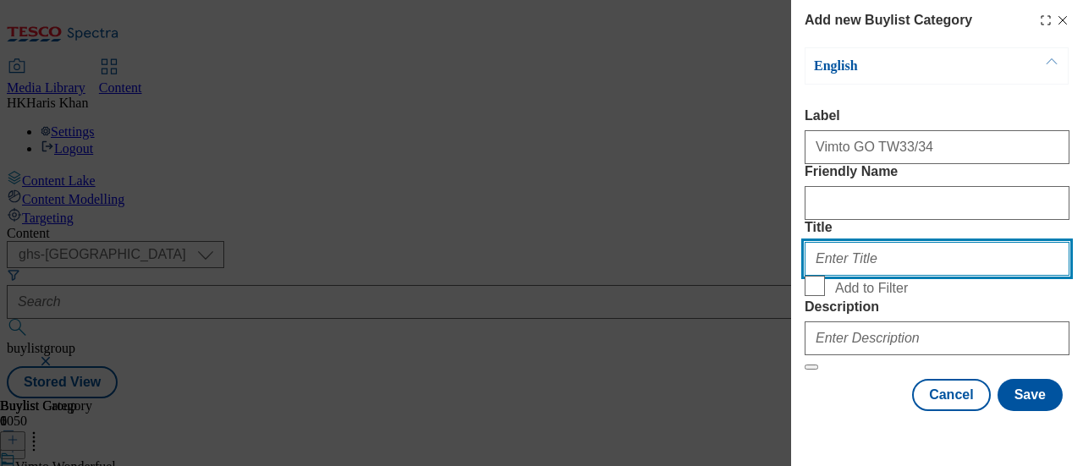
click at [859, 245] on input "Title" at bounding box center [936, 259] width 265 height 34
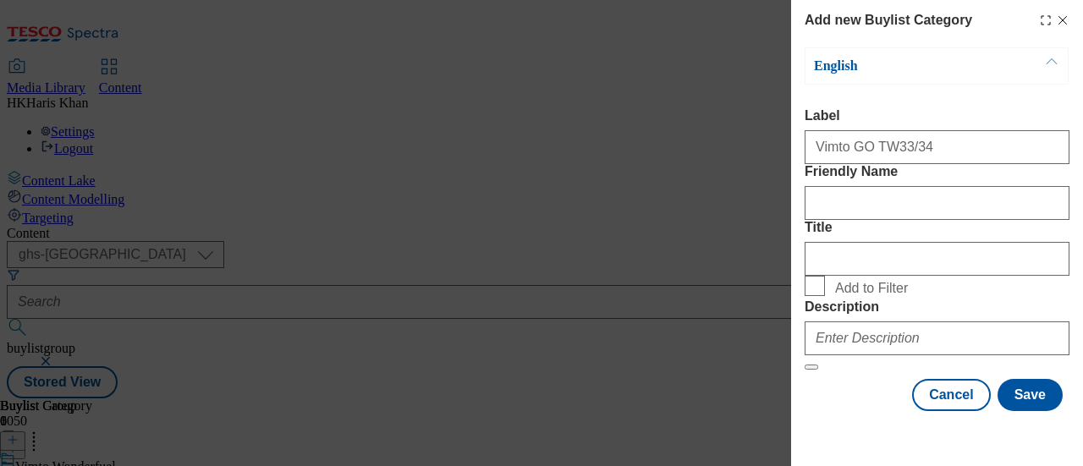
click at [893, 221] on label "Title" at bounding box center [936, 227] width 265 height 15
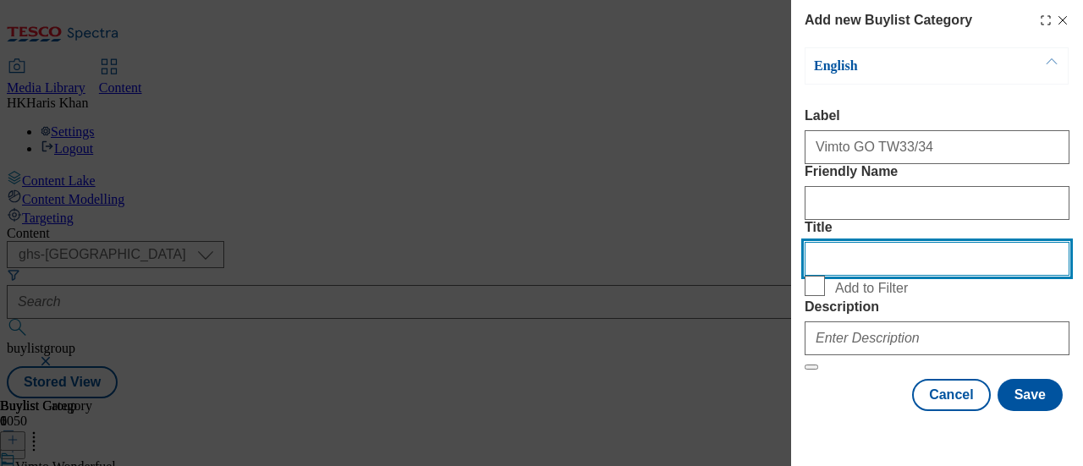
click at [893, 242] on input "Title" at bounding box center [936, 259] width 265 height 34
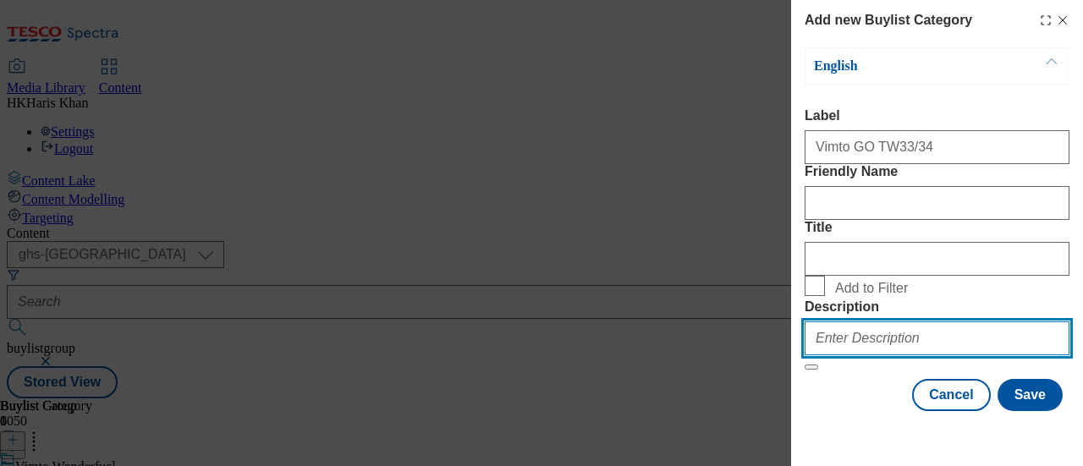
click at [881, 339] on input "Description" at bounding box center [936, 338] width 265 height 34
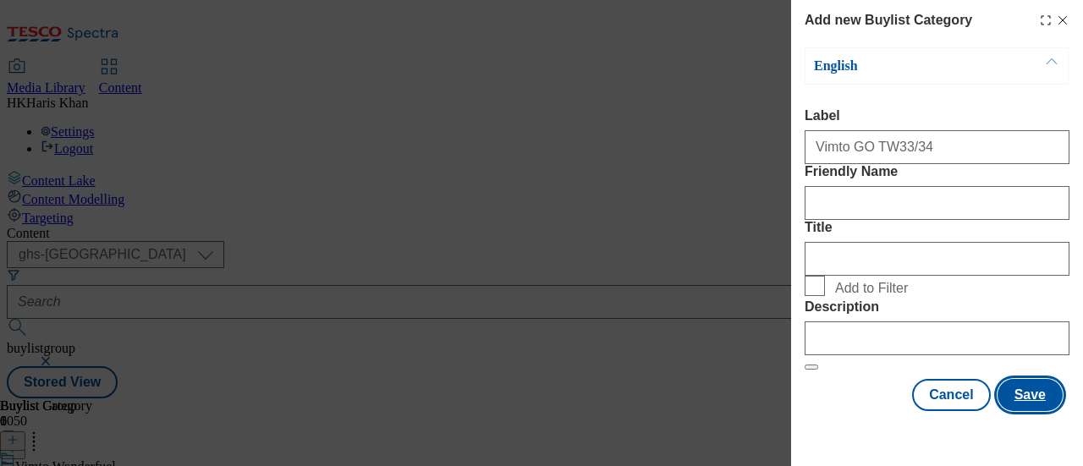
click at [1016, 409] on button "Save" at bounding box center [1029, 395] width 65 height 32
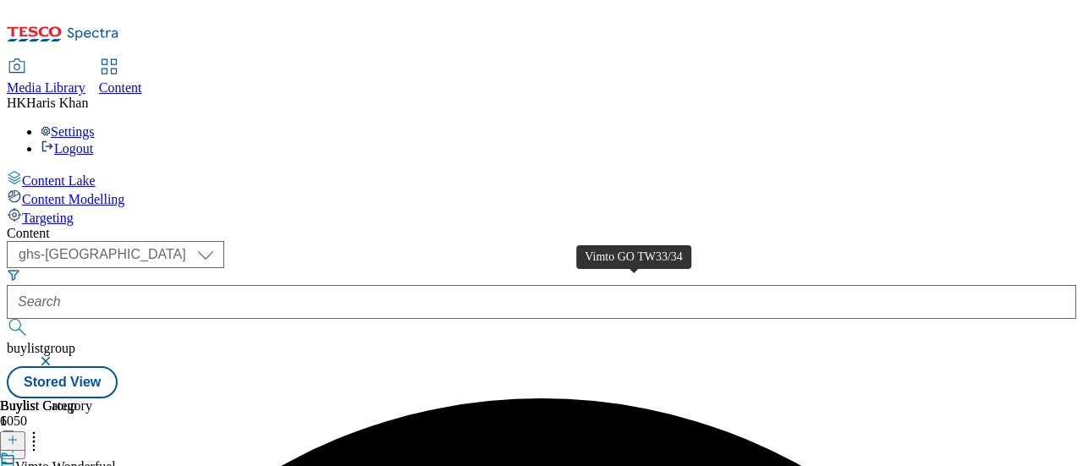
scroll to position [0, 105]
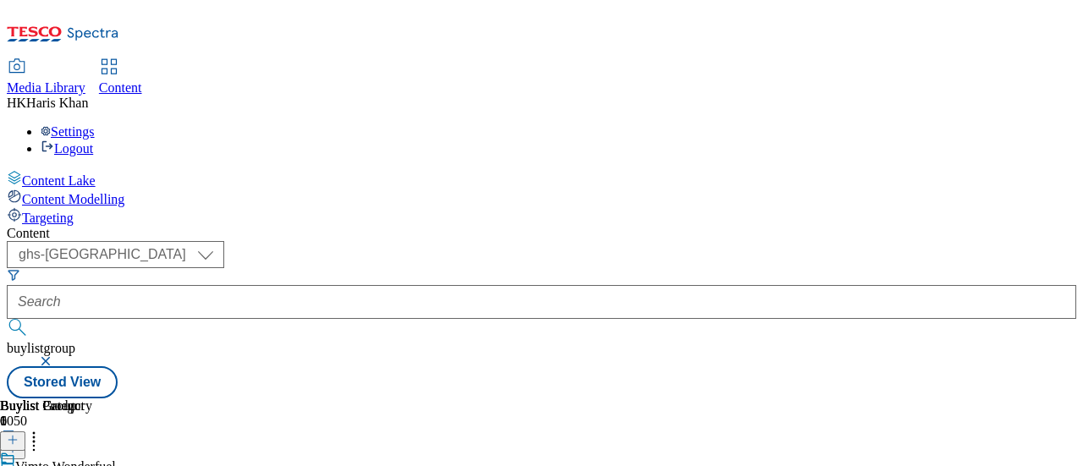
click at [888, 398] on div "Buylist Category 1 Edit Copy Move Reporting Preview Un-preview Publish Un-publi…" at bounding box center [541, 398] width 1069 height 0
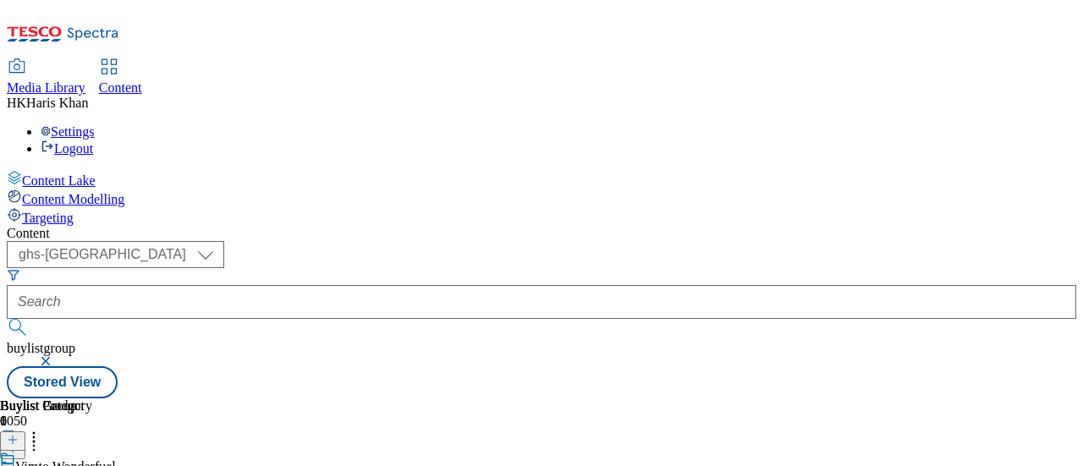
scroll to position [74, 0]
click at [42, 429] on icon at bounding box center [33, 437] width 17 height 17
click at [118, 398] on header "Buylist Category 1 Bulk Delete Reorder" at bounding box center [59, 452] width 118 height 108
click at [19, 434] on icon at bounding box center [13, 440] width 12 height 12
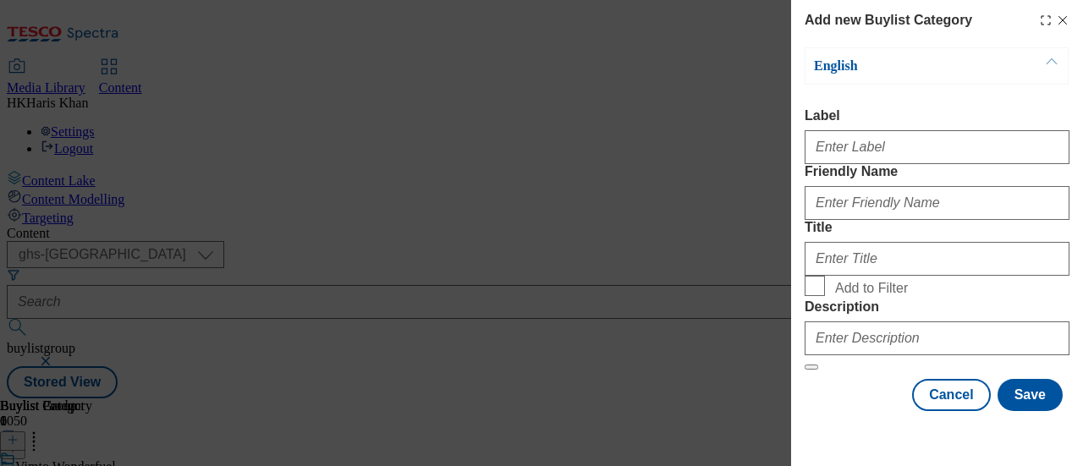
click at [1051, 27] on div "Add new Buylist Category" at bounding box center [936, 20] width 265 height 20
click at [1056, 24] on icon "Modal" at bounding box center [1063, 21] width 14 height 14
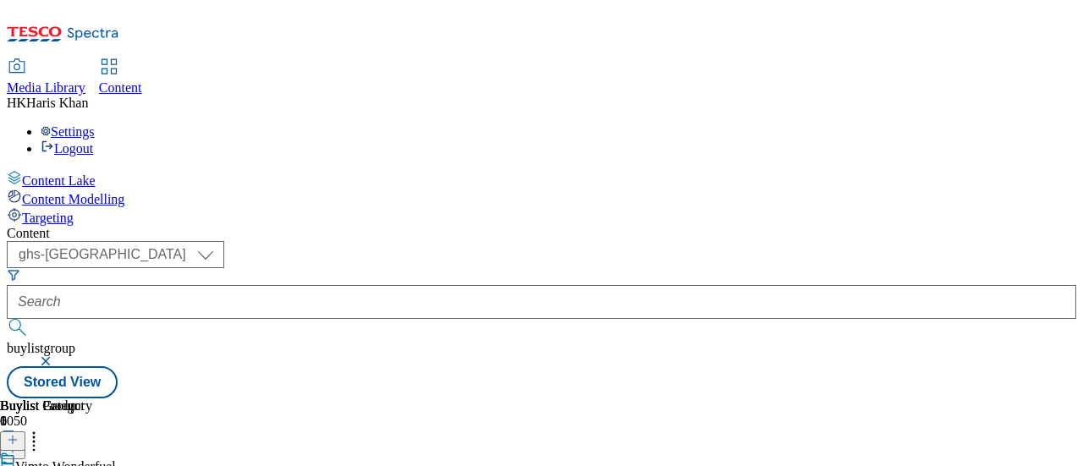
click at [19, 434] on icon at bounding box center [13, 440] width 12 height 12
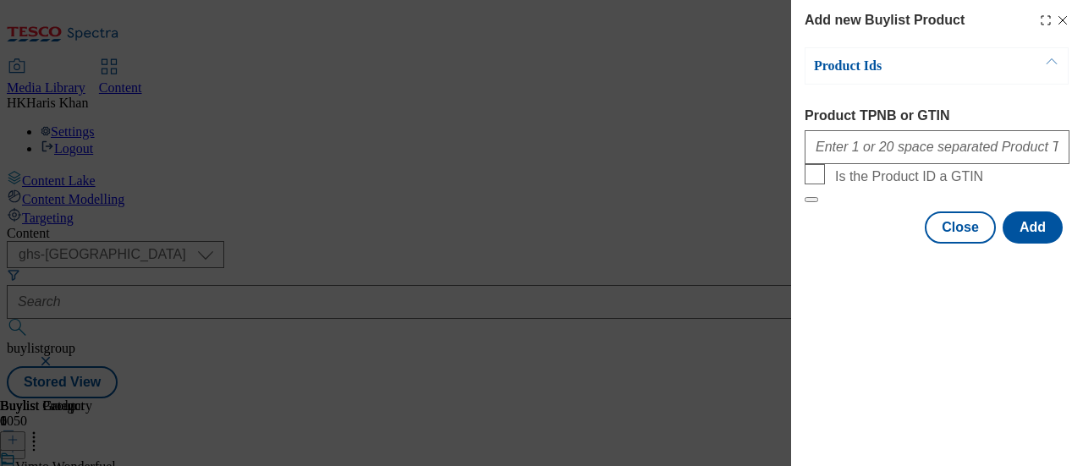
click at [1057, 21] on icon "Modal" at bounding box center [1063, 21] width 14 height 14
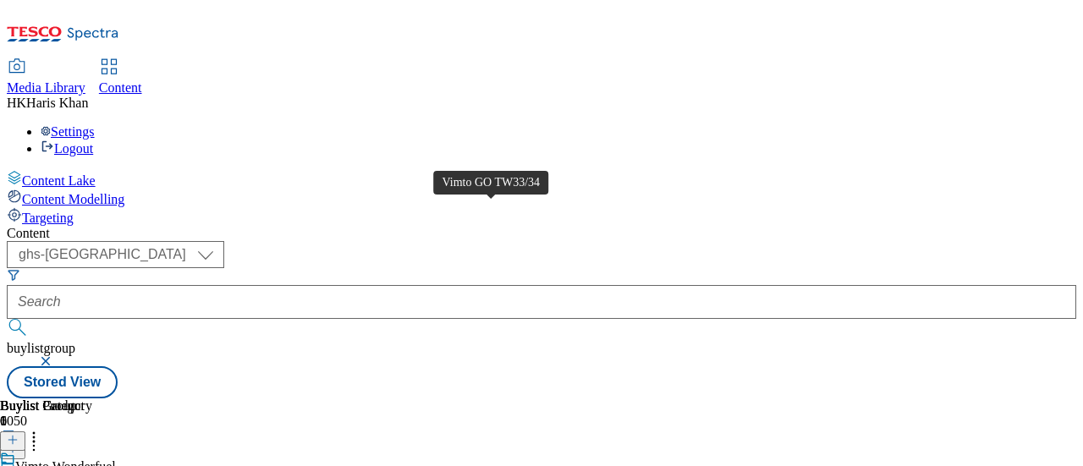
scroll to position [0, 142]
click at [19, 434] on icon at bounding box center [13, 440] width 12 height 12
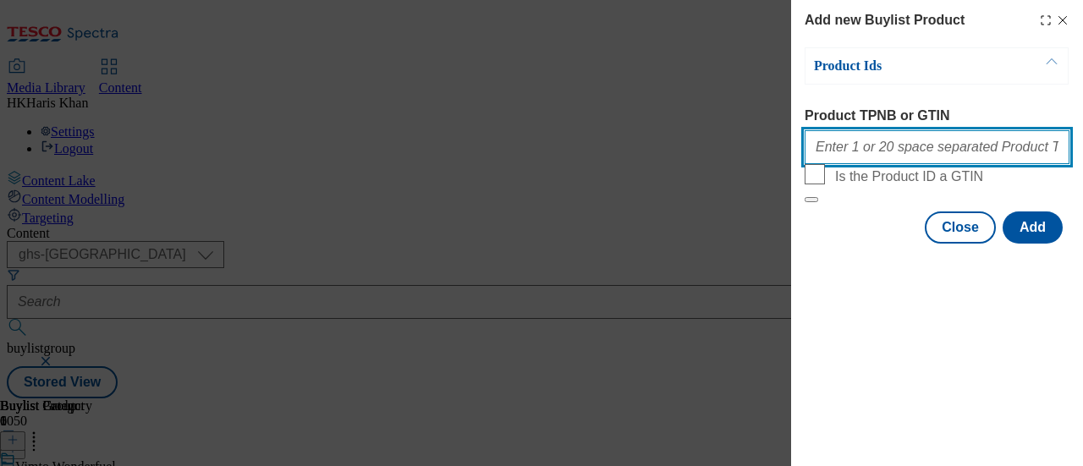
click at [911, 162] on input "Product TPNB or GTIN" at bounding box center [936, 147] width 265 height 34
paste input "96497077"
paste input "96486614"
paste input "96633010"
type input "96497077,96486614,96633010"
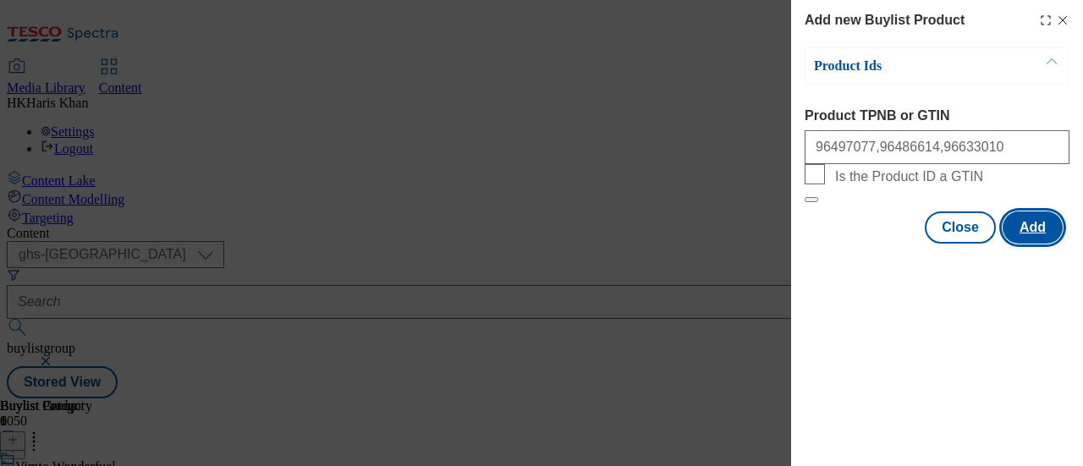
click at [1039, 244] on button "Add" at bounding box center [1032, 227] width 60 height 32
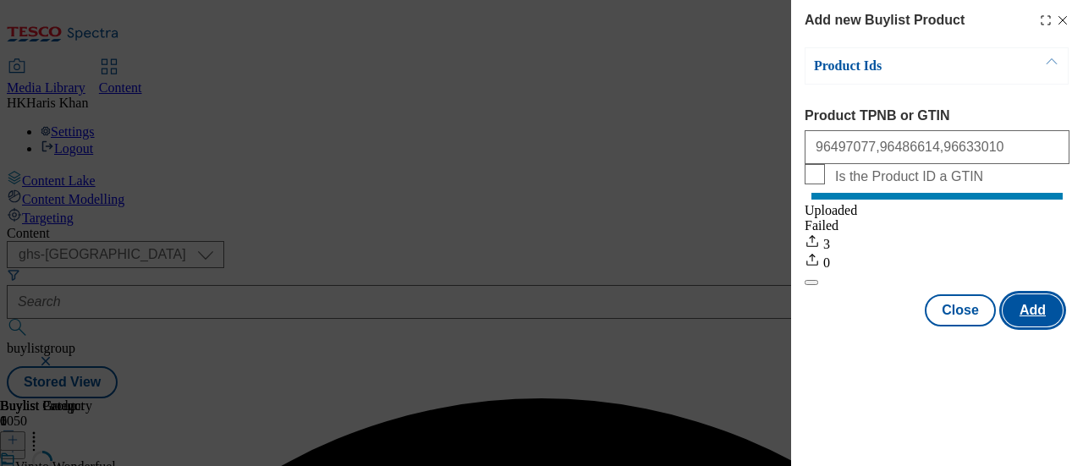
scroll to position [0, 0]
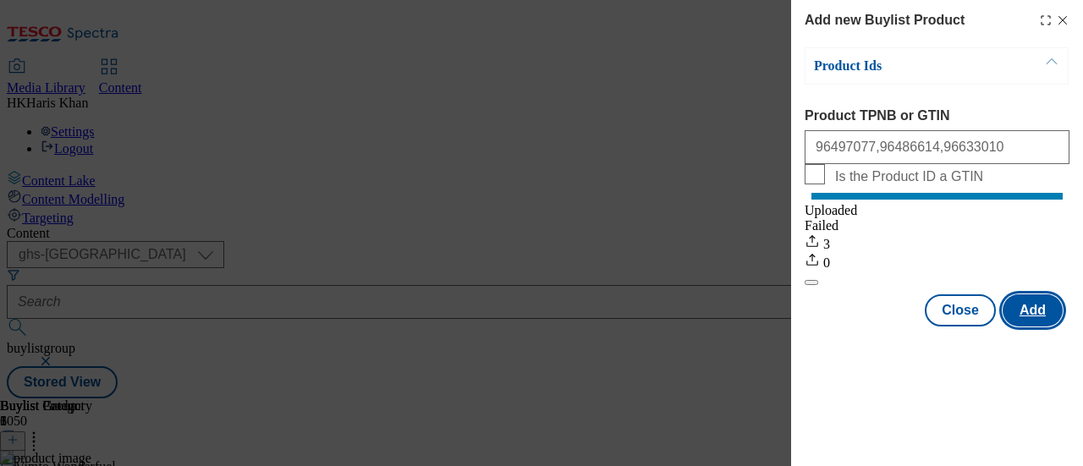
click at [1002, 294] on button "Add" at bounding box center [1032, 310] width 60 height 32
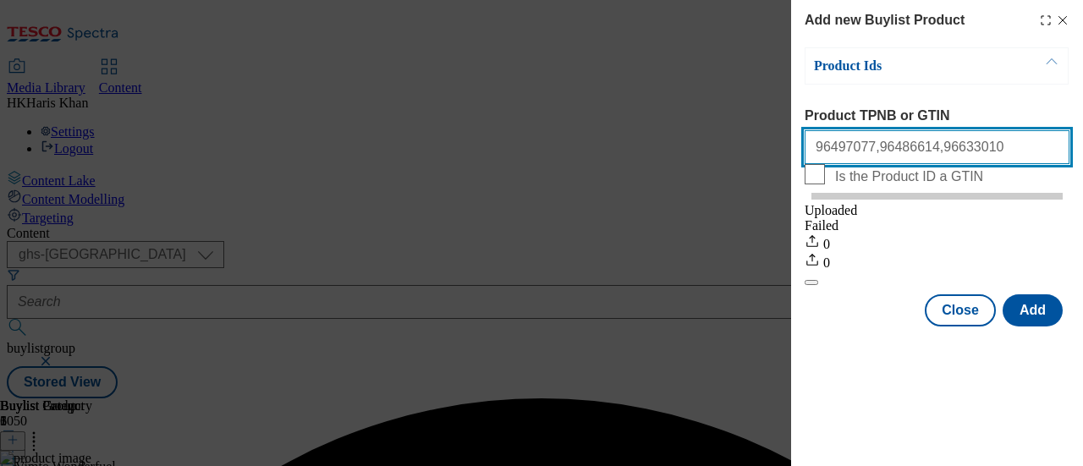
click at [979, 148] on input "96497077,96486614,96633010" at bounding box center [936, 147] width 265 height 34
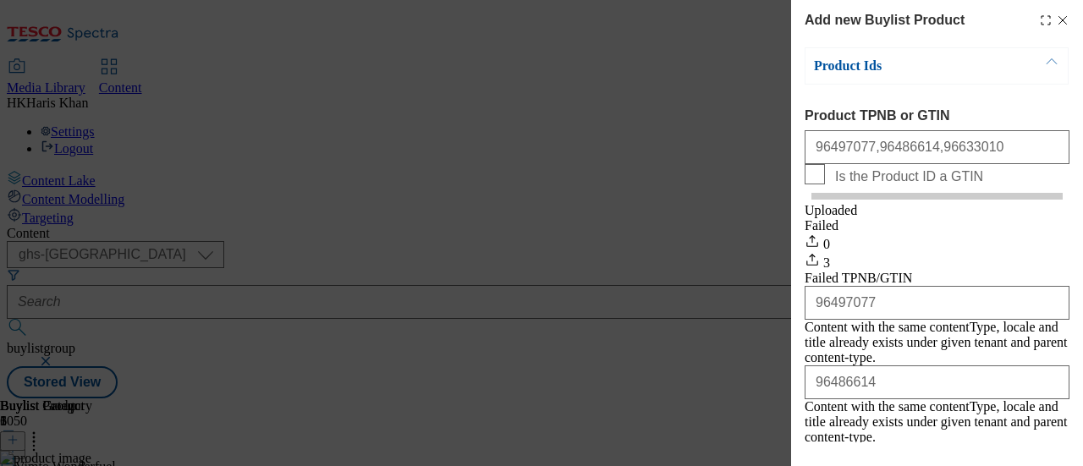
scroll to position [91, 0]
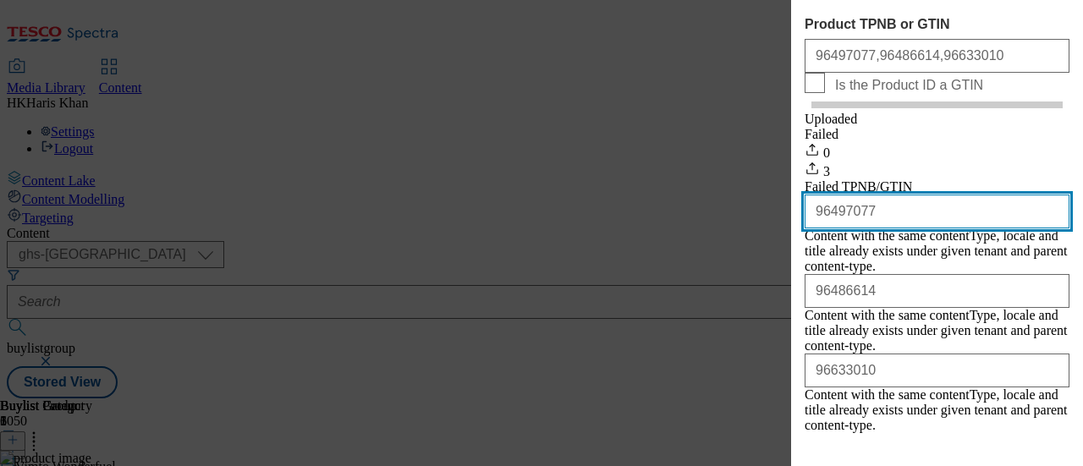
click at [898, 228] on input "96497077" at bounding box center [936, 212] width 265 height 34
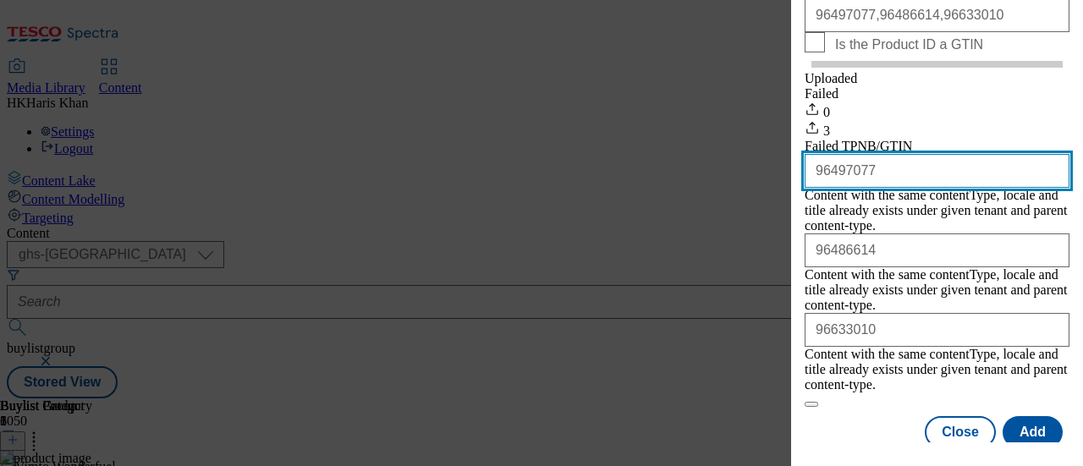
scroll to position [132, 0]
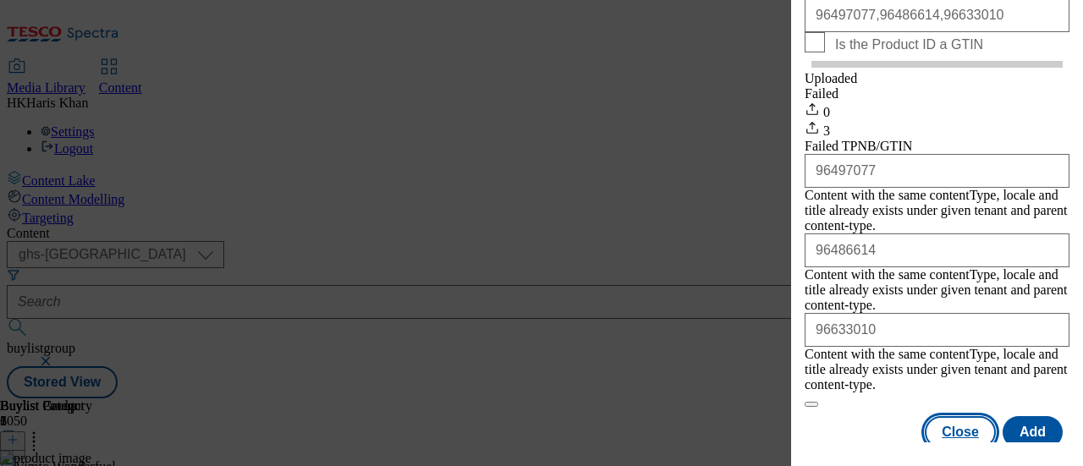
click at [963, 416] on button "Close" at bounding box center [960, 432] width 71 height 32
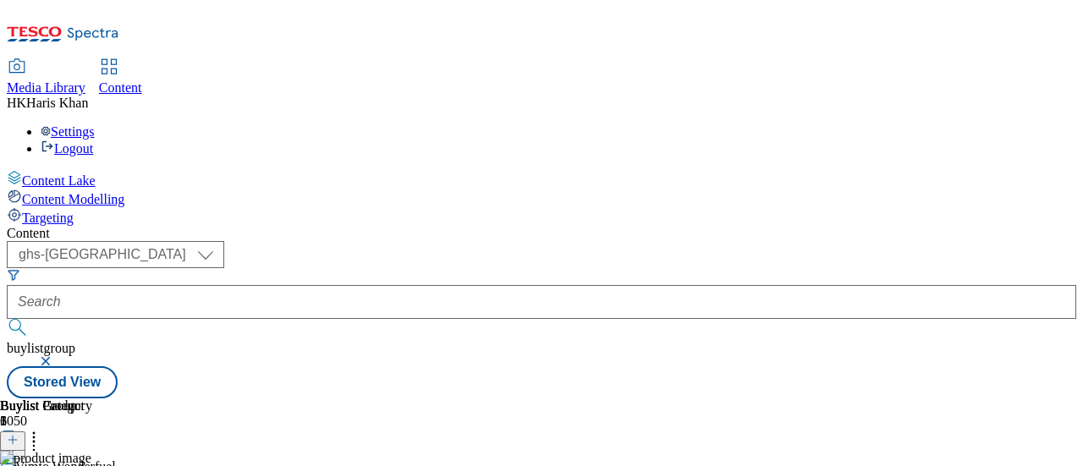
scroll to position [78, 0]
click at [42, 429] on icon at bounding box center [33, 437] width 17 height 17
click at [863, 241] on div "( optional ) ghs-roi ghs-[GEOGRAPHIC_DATA] ghs-uk buylistgroup Stored View" at bounding box center [541, 319] width 1069 height 157
click at [42, 429] on icon at bounding box center [33, 437] width 17 height 17
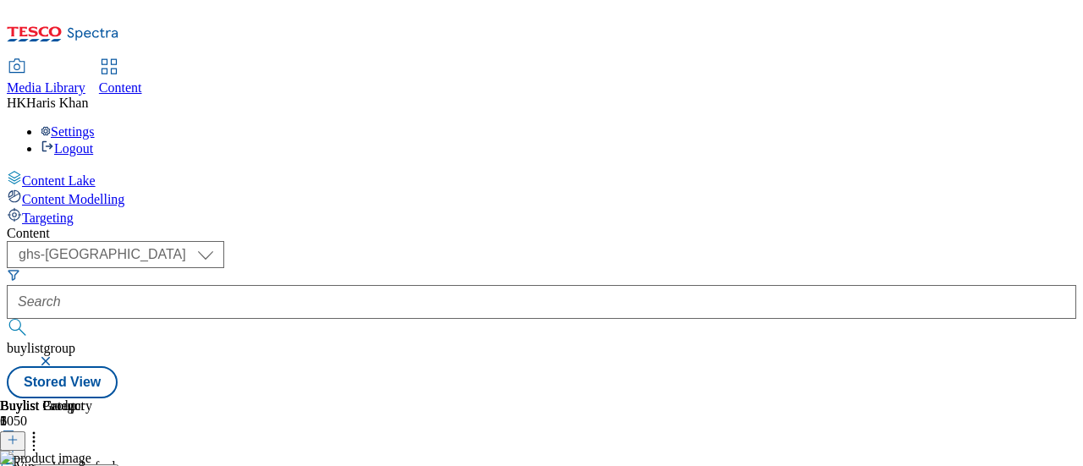
click at [765, 398] on div "Buylist 1 Bulk Delete Reorder Vimto GO TW33/34 vimtogotw3334 [DATE] 11:14 am" at bounding box center [541, 398] width 1069 height 0
click at [42, 437] on icon at bounding box center [33, 445] width 17 height 17
click at [721, 398] on div "Buylist 1 Vimto GO TW33/34 vimtogotw3334 [DATE] 11:14 am" at bounding box center [541, 398] width 1069 height 0
click at [704, 60] on div "Media Library Content HK [PERSON_NAME] Settings Logout" at bounding box center [541, 108] width 1069 height 96
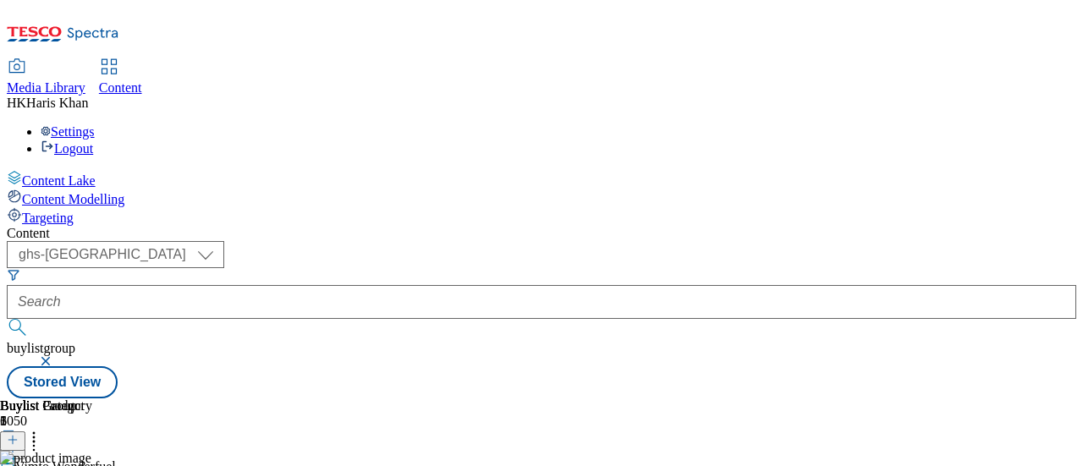
scroll to position [102, 0]
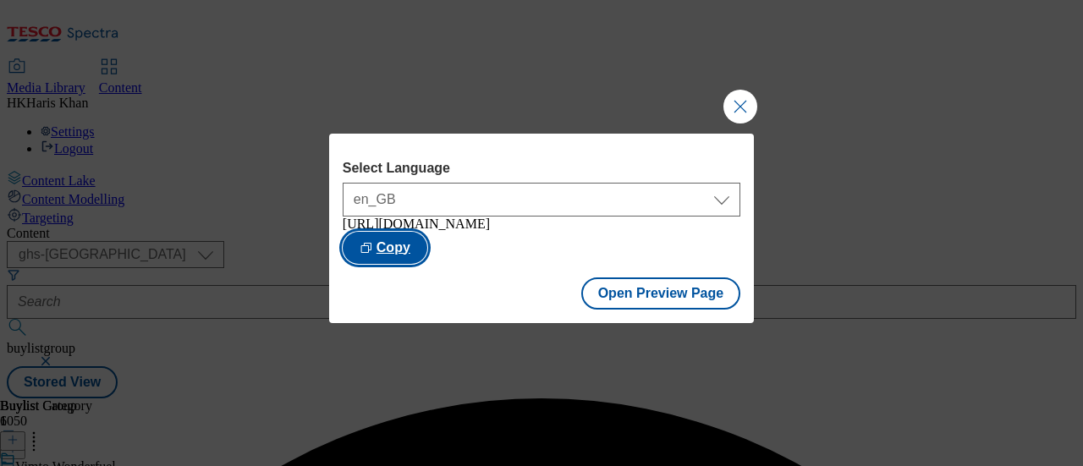
click at [427, 241] on button "Copy" at bounding box center [385, 248] width 85 height 32
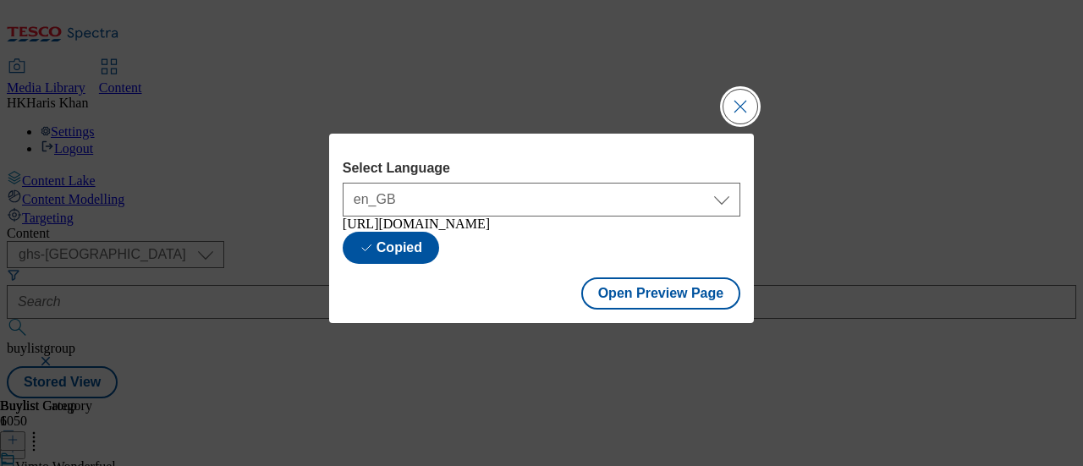
click at [749, 98] on button "Close Modal" at bounding box center [740, 107] width 34 height 34
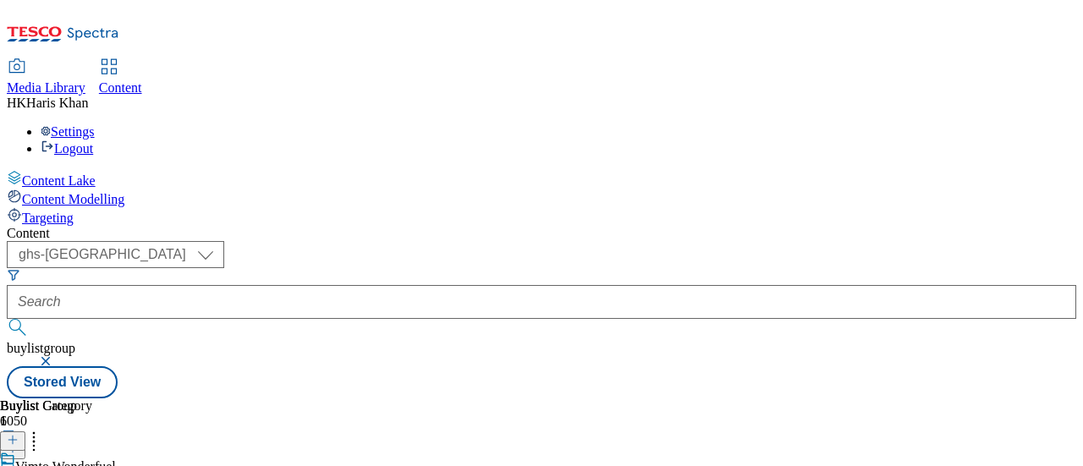
scroll to position [0, 105]
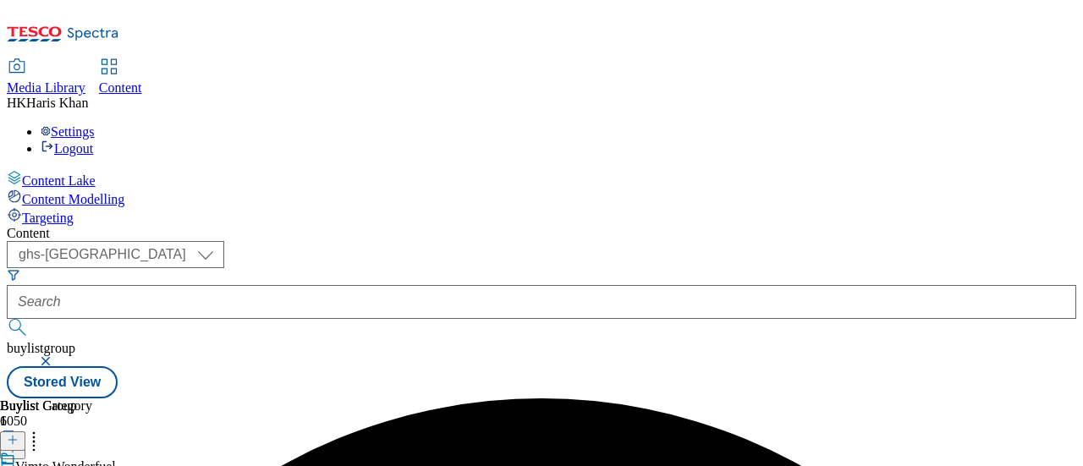
scroll to position [96, 0]
